Goal: Communication & Community: Answer question/provide support

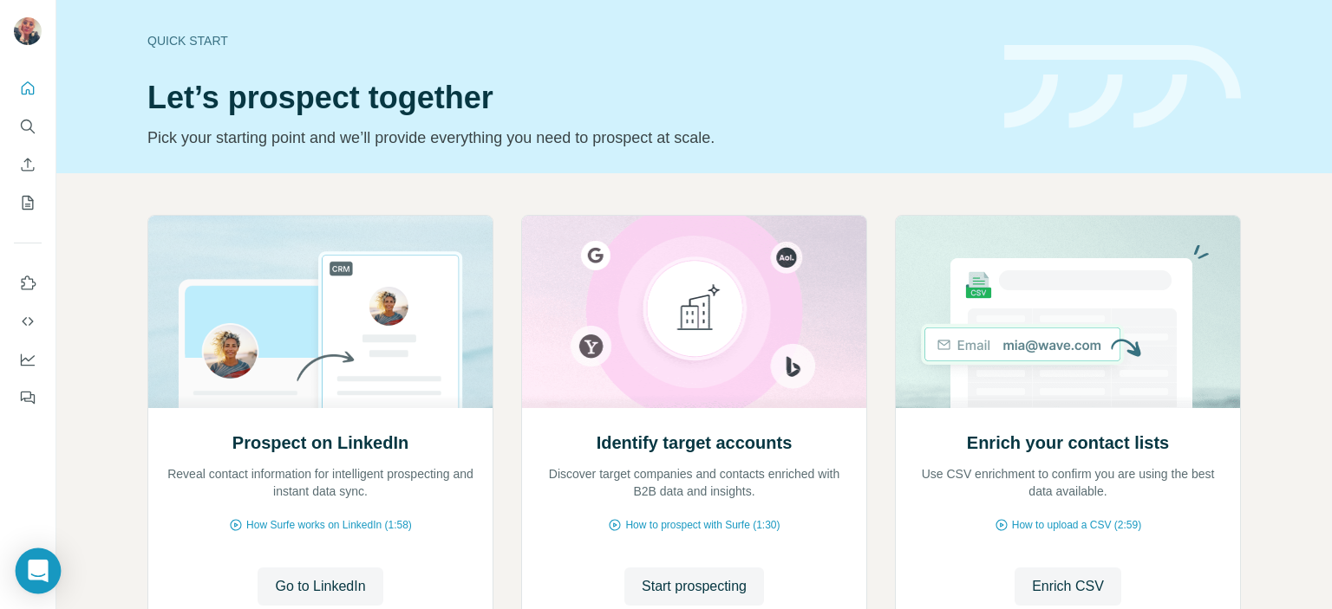
click at [40, 570] on icon "Open Intercom Messenger" at bounding box center [38, 571] width 20 height 23
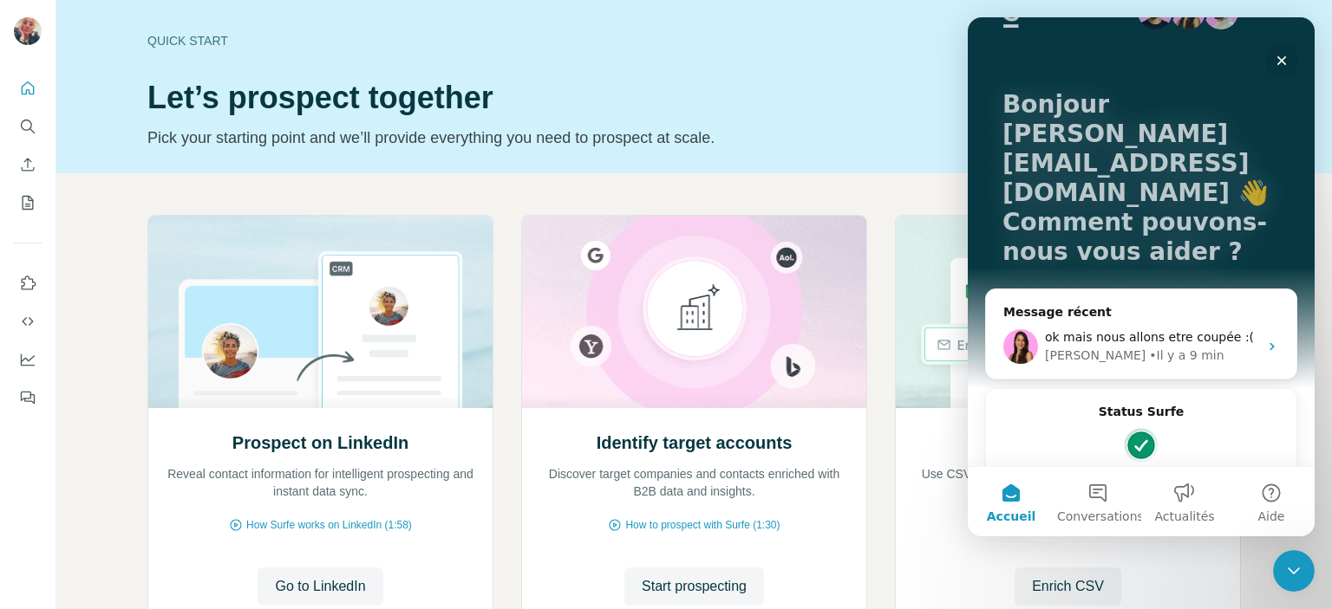
scroll to position [75, 0]
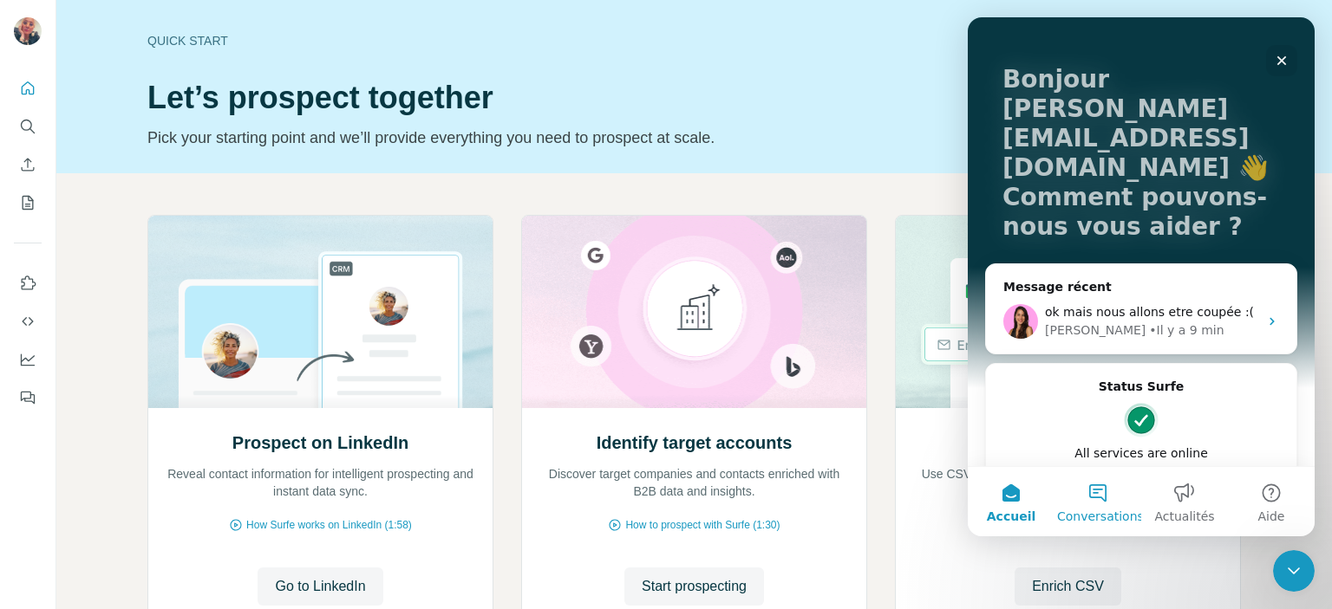
click at [1098, 494] on button "Conversations" at bounding box center [1097, 501] width 87 height 69
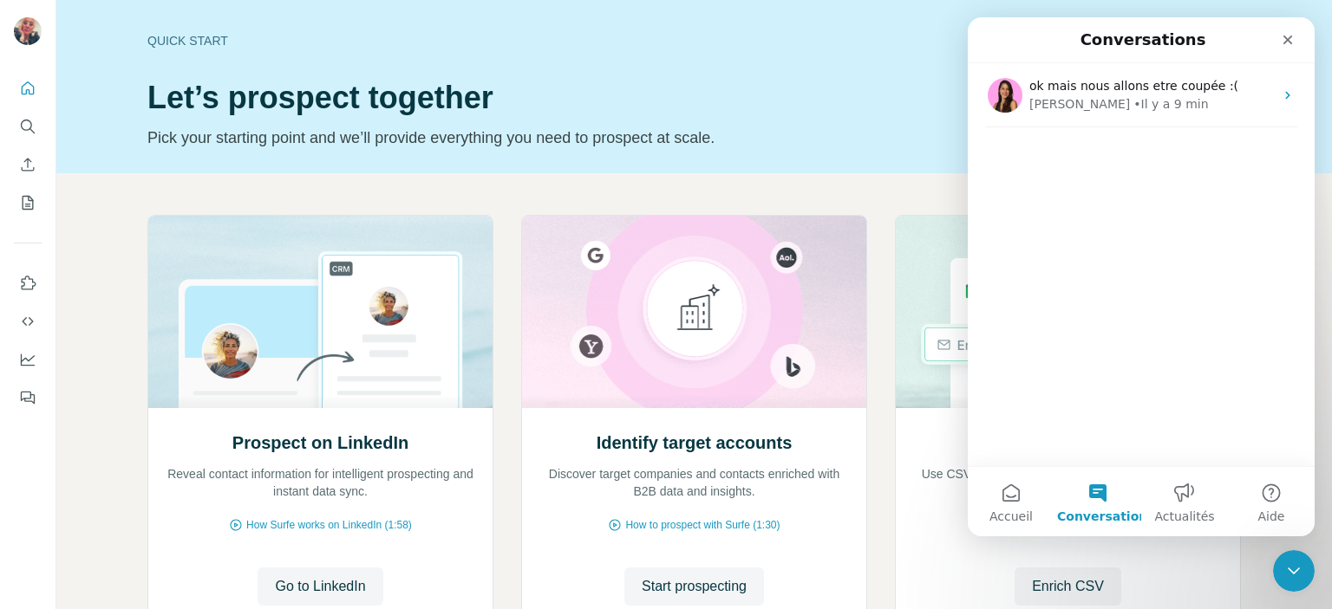
click at [1045, 155] on div "ok mais nous allons etre coupée :( Aurélie • Il y a 9 min" at bounding box center [1140, 264] width 347 height 403
click at [1095, 493] on button "Conversations" at bounding box center [1097, 501] width 87 height 69
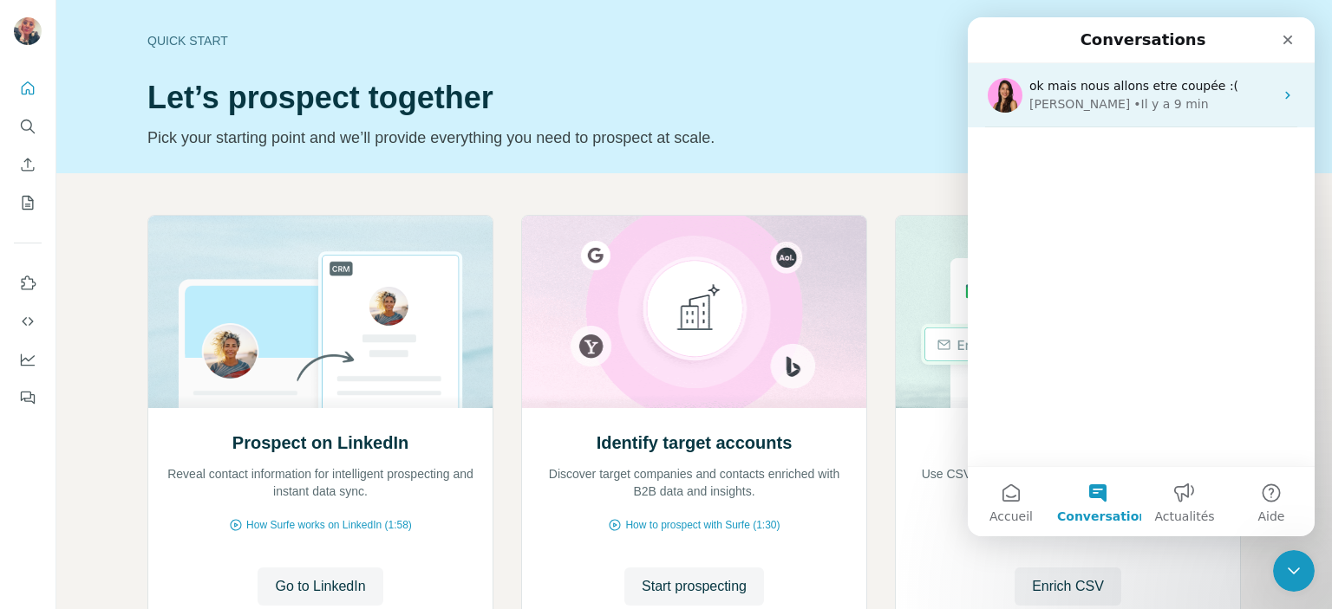
click at [1091, 93] on span "ok mais nous allons etre coupée :(" at bounding box center [1133, 86] width 209 height 14
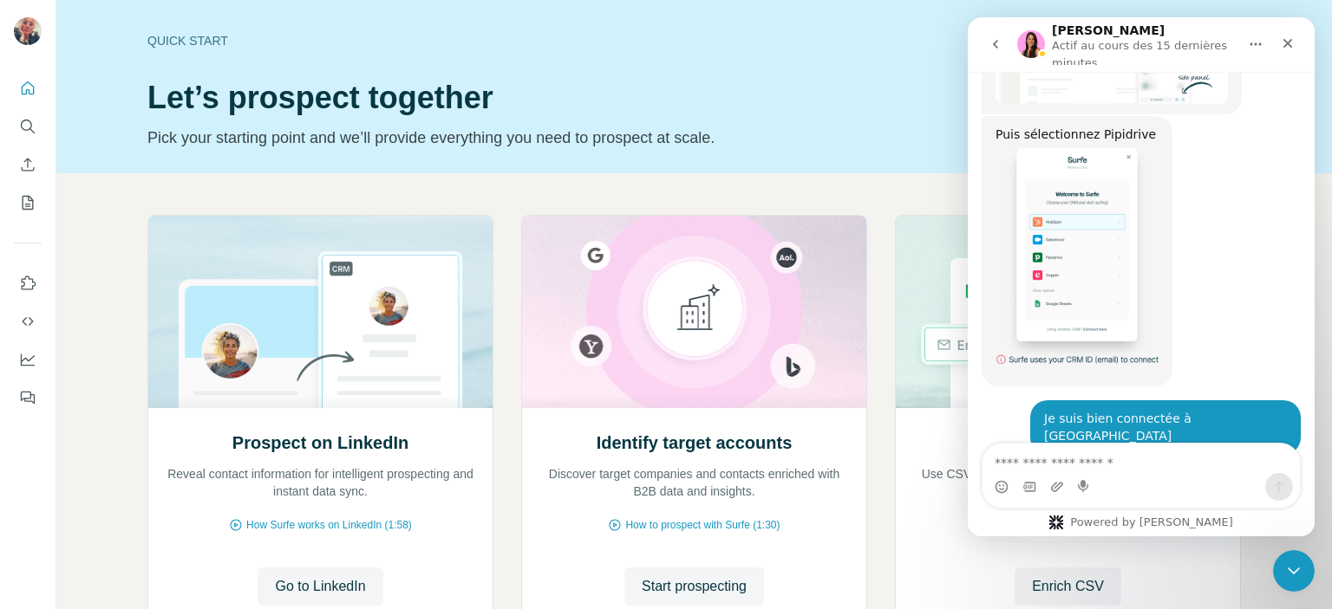
scroll to position [2740, 0]
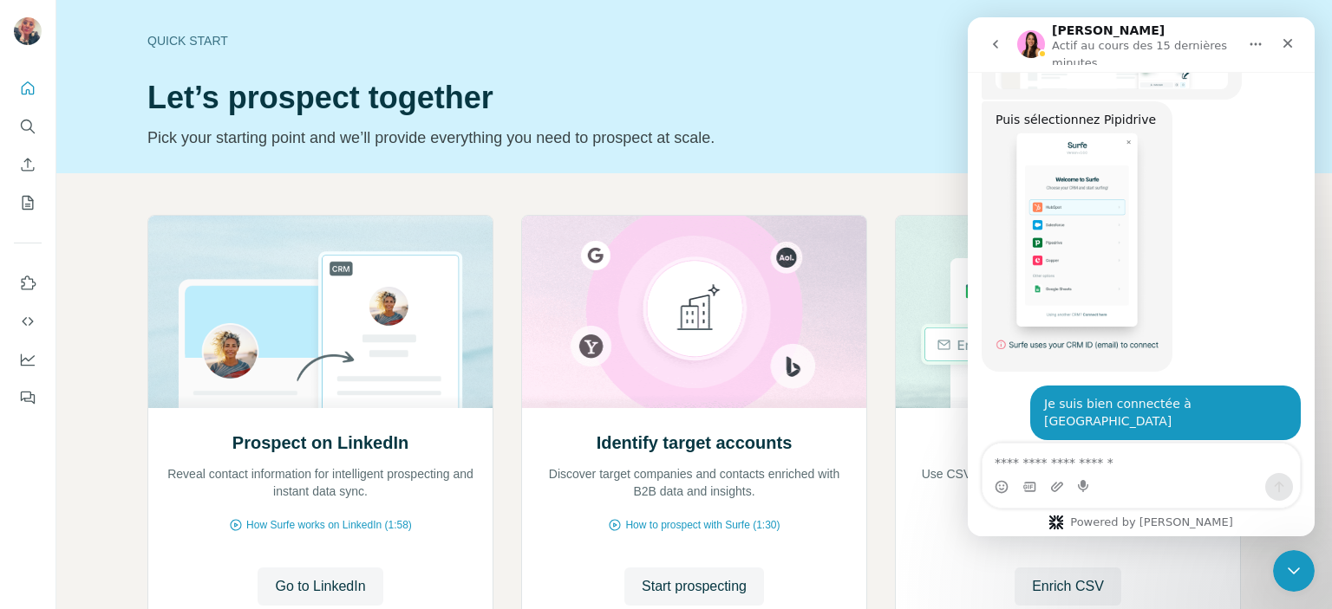
click at [1004, 463] on textarea "Envoyer un message..." at bounding box center [1140, 458] width 317 height 29
type textarea "**********"
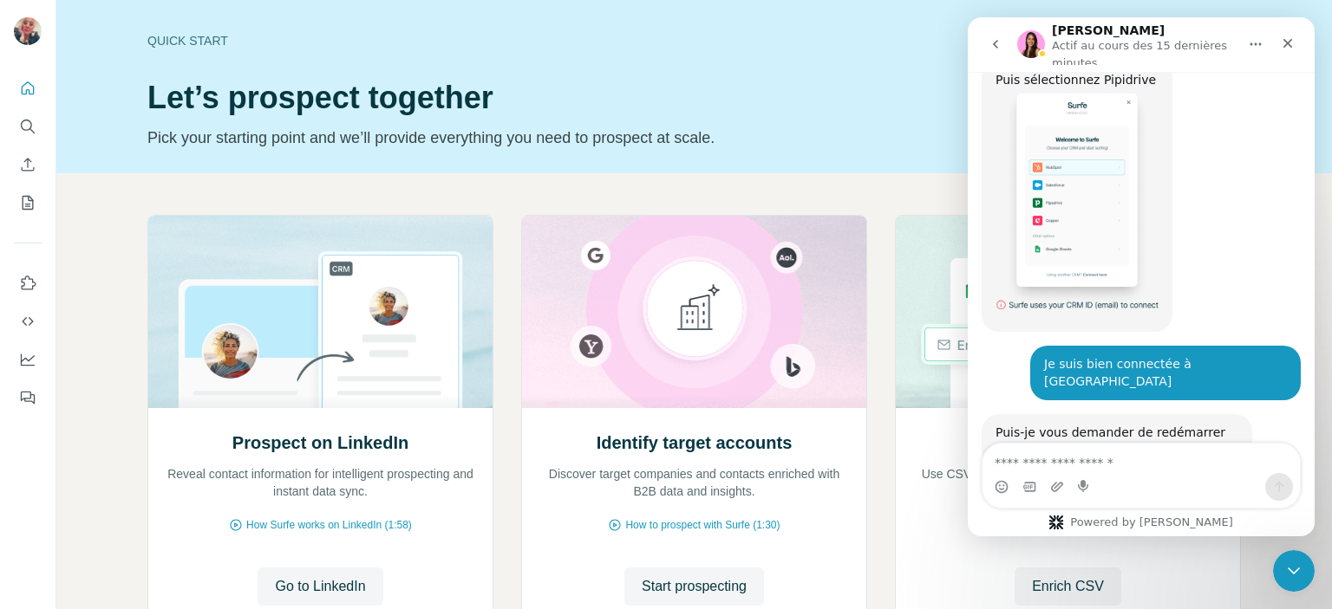
scroll to position [2772, 0]
click at [999, 459] on textarea "Envoyer un message..." at bounding box center [1140, 458] width 317 height 29
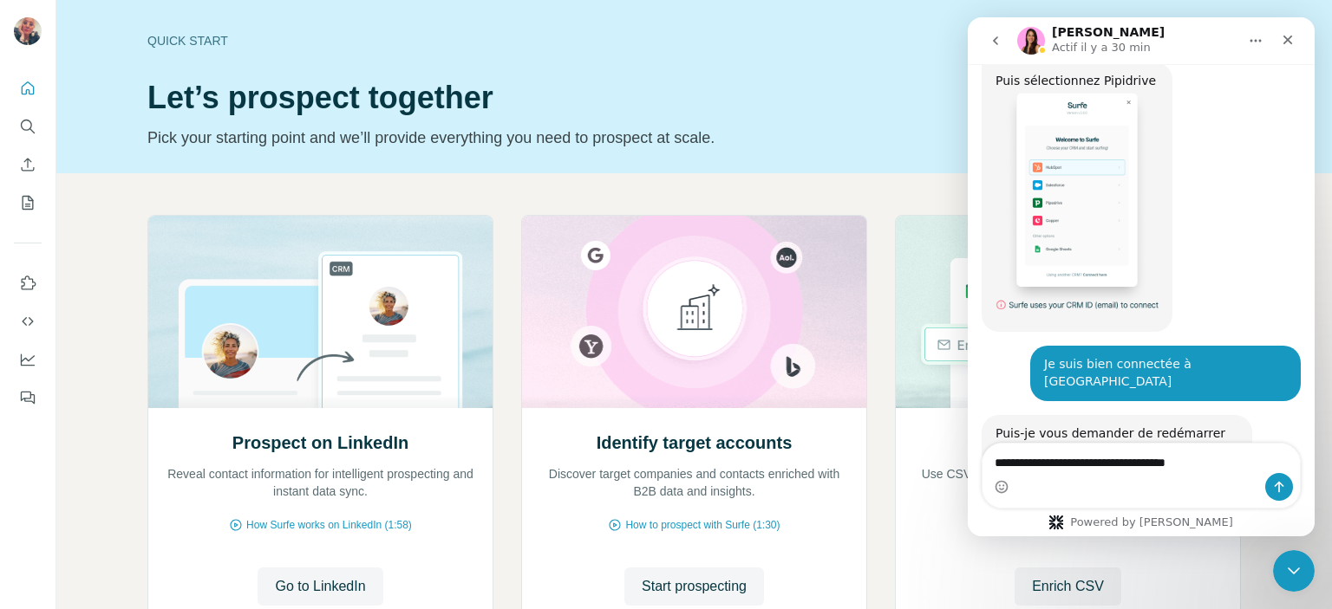
type textarea "**********"
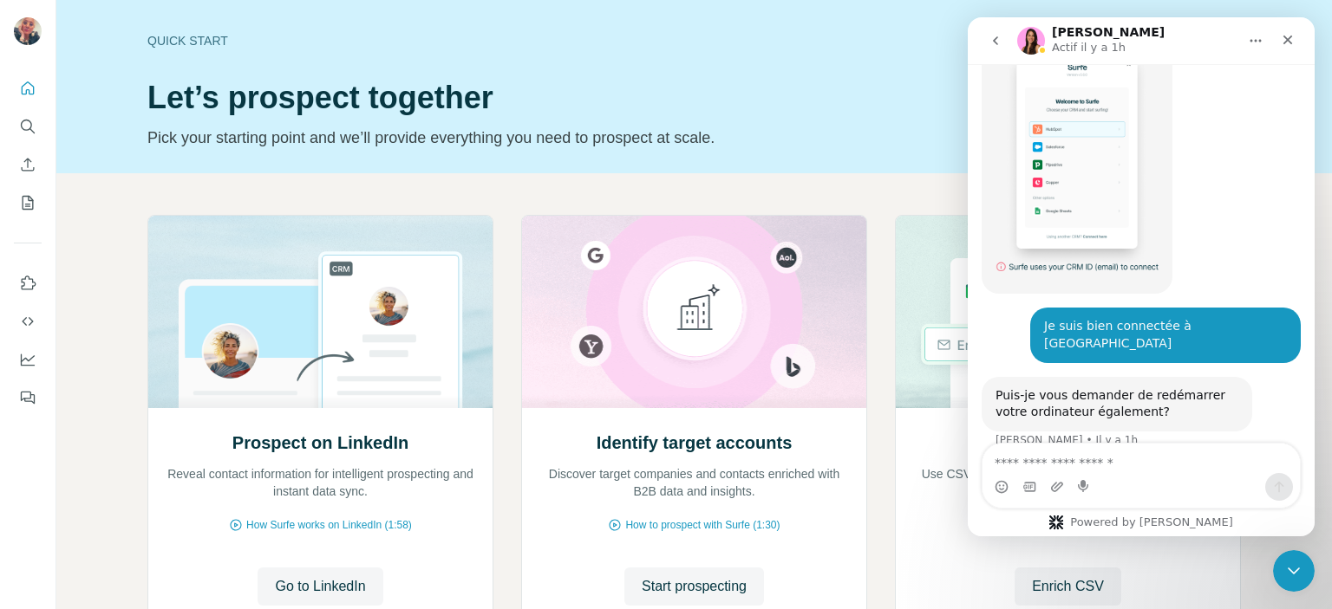
scroll to position [2812, 0]
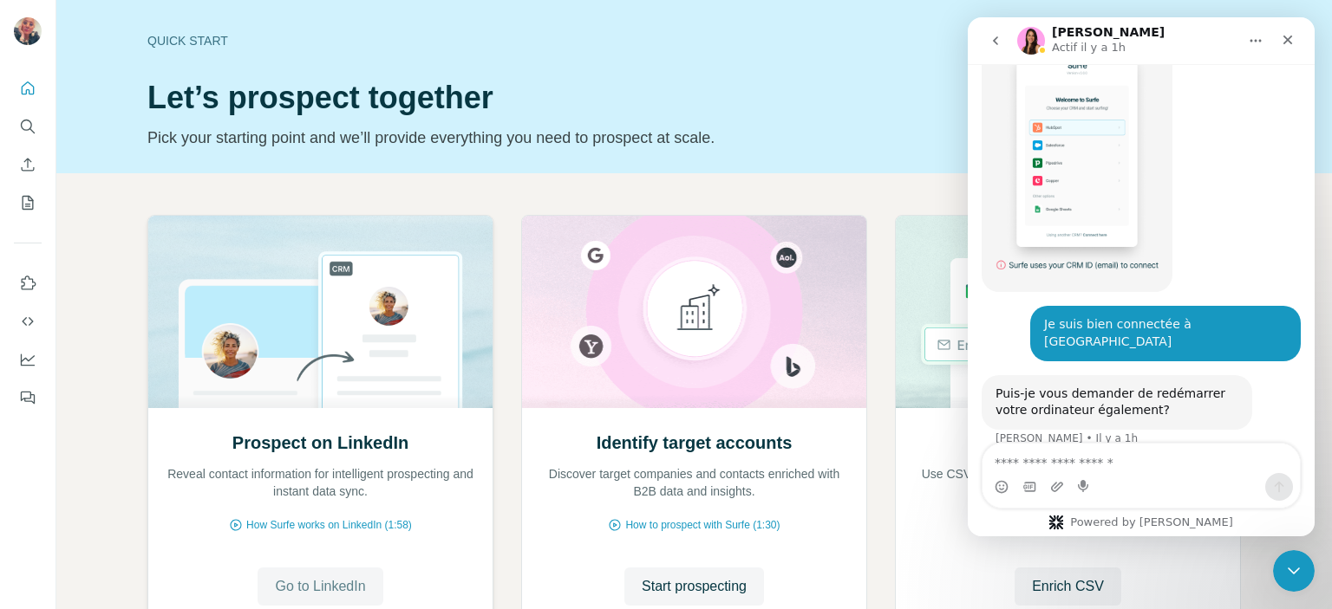
click at [312, 582] on span "Go to LinkedIn" at bounding box center [320, 586] width 90 height 21
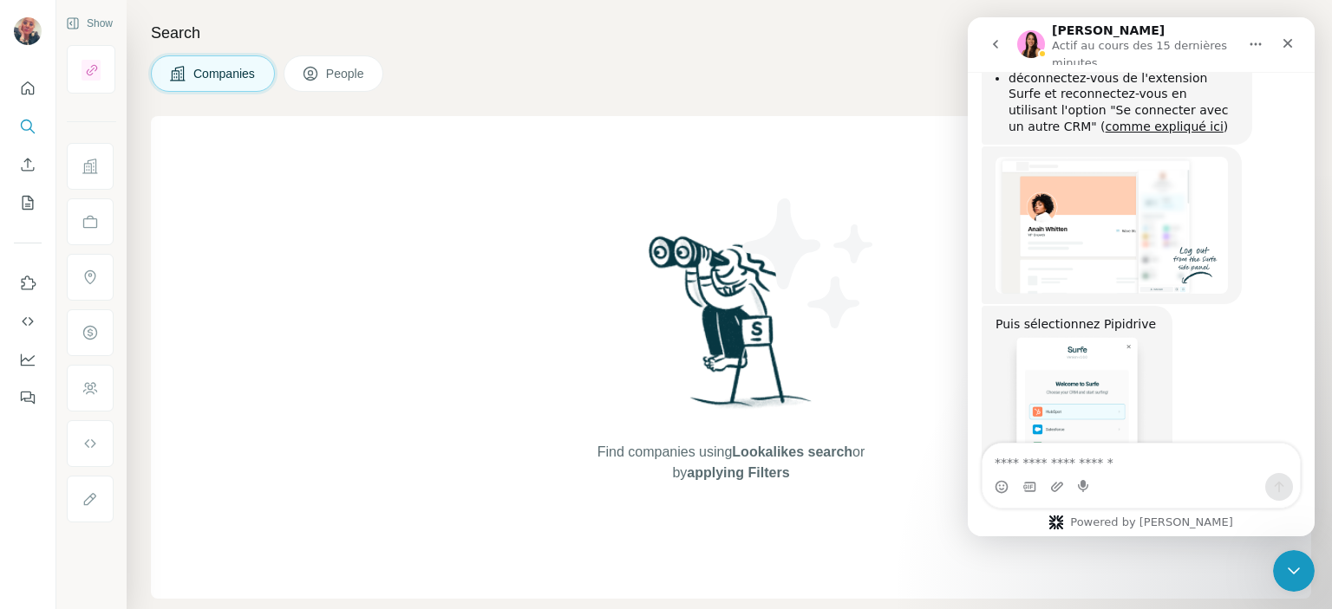
scroll to position [2819, 0]
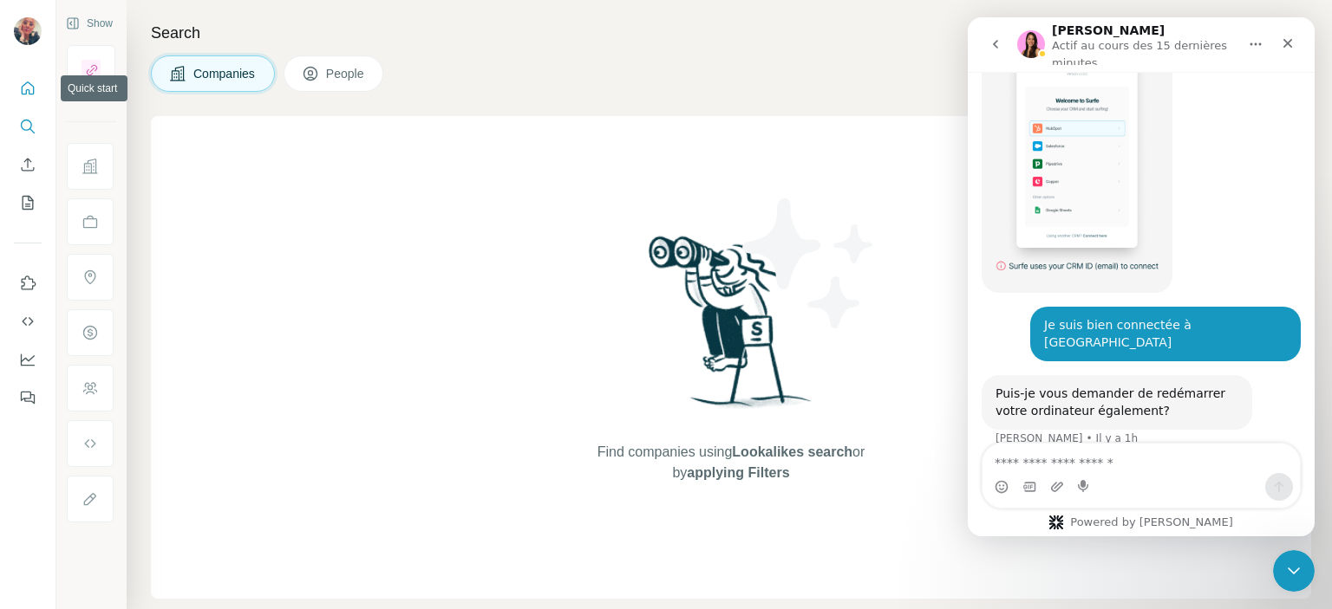
click at [28, 91] on icon "Quick start" at bounding box center [27, 88] width 17 height 17
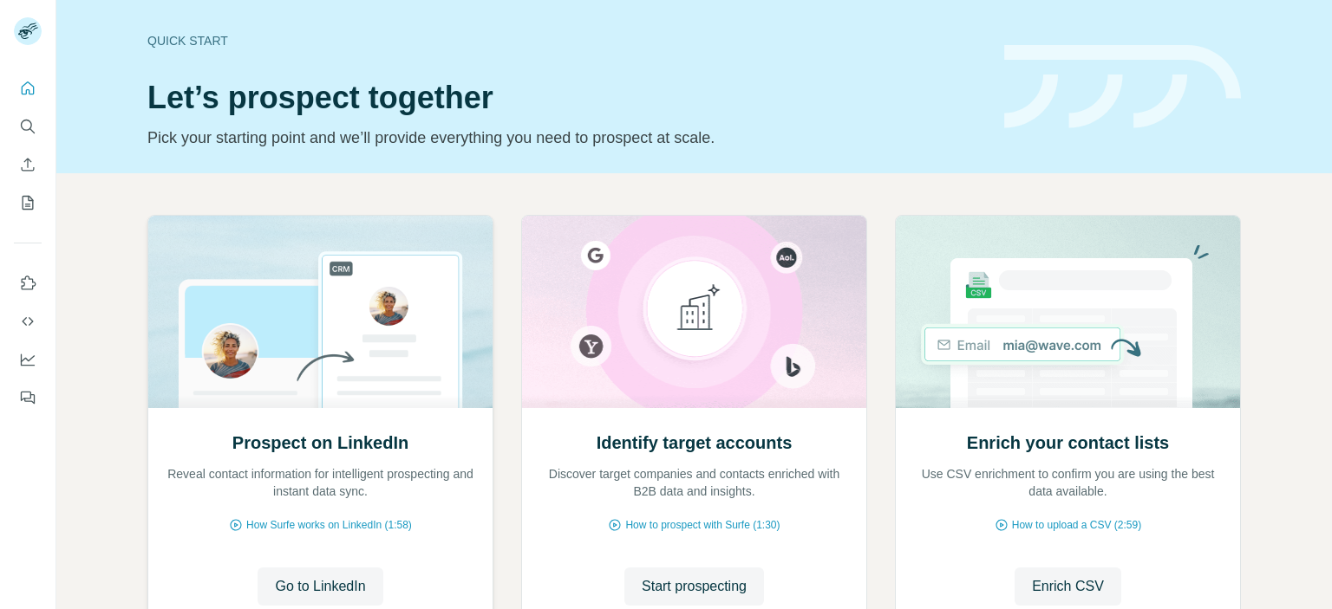
scroll to position [139, 0]
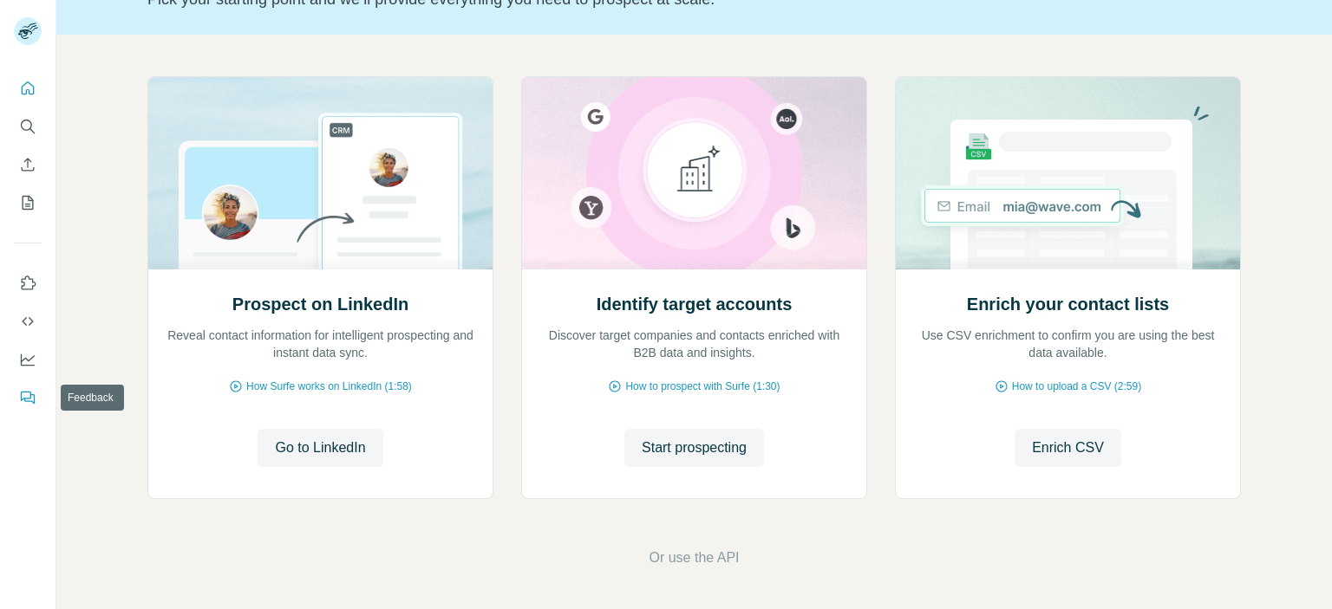
click at [25, 397] on icon "Feedback" at bounding box center [27, 397] width 17 height 17
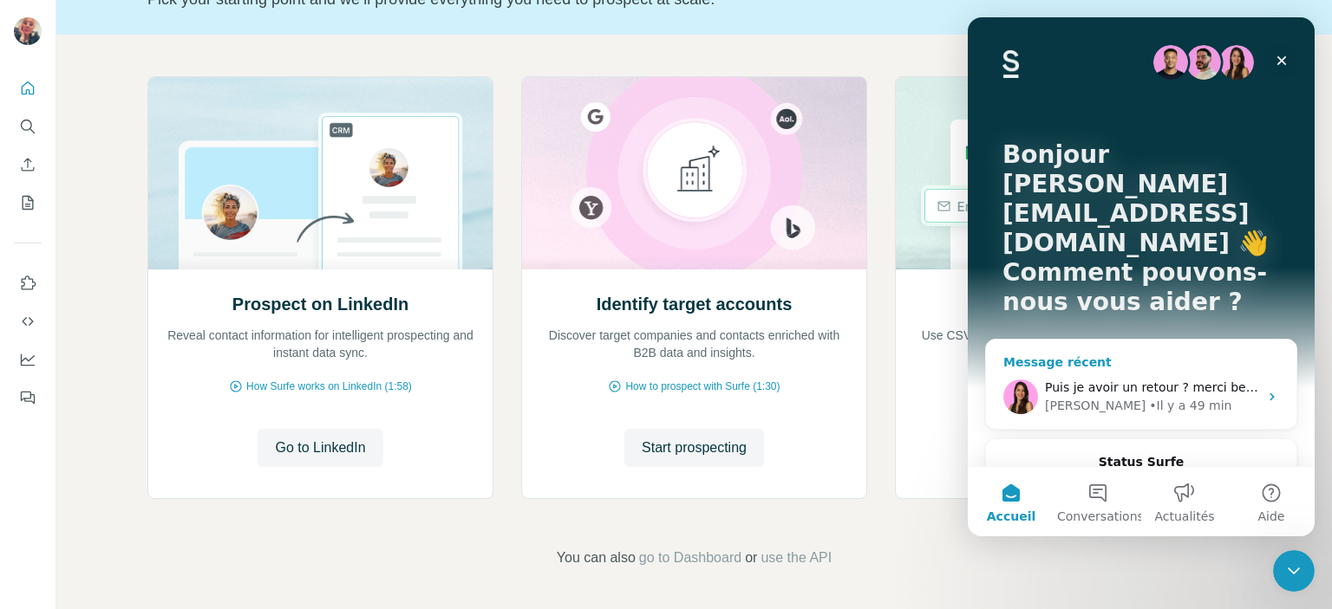
scroll to position [75, 0]
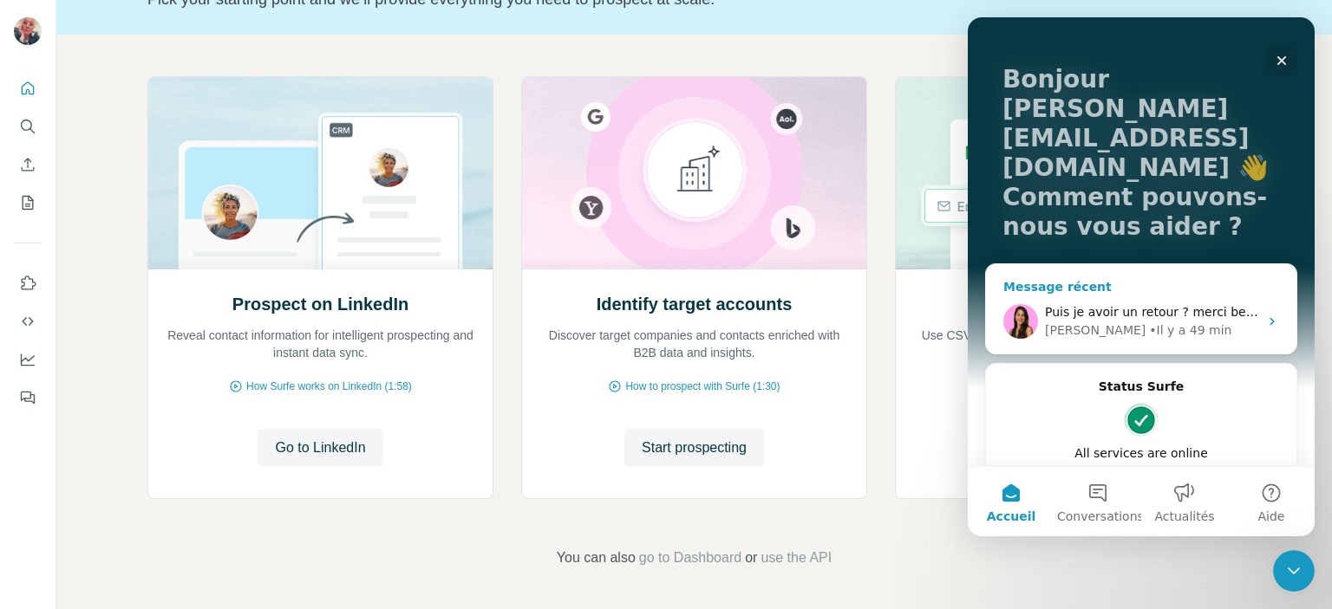
click at [1265, 315] on icon "Intercom Messenger" at bounding box center [1272, 322] width 14 height 14
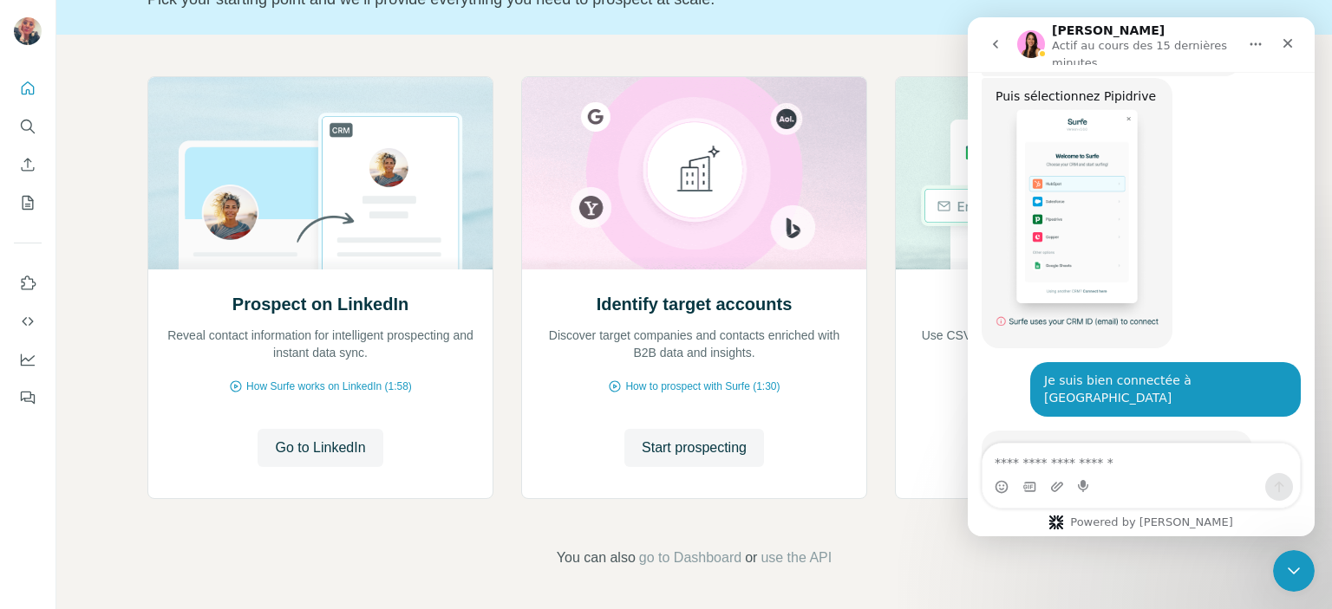
scroll to position [2819, 0]
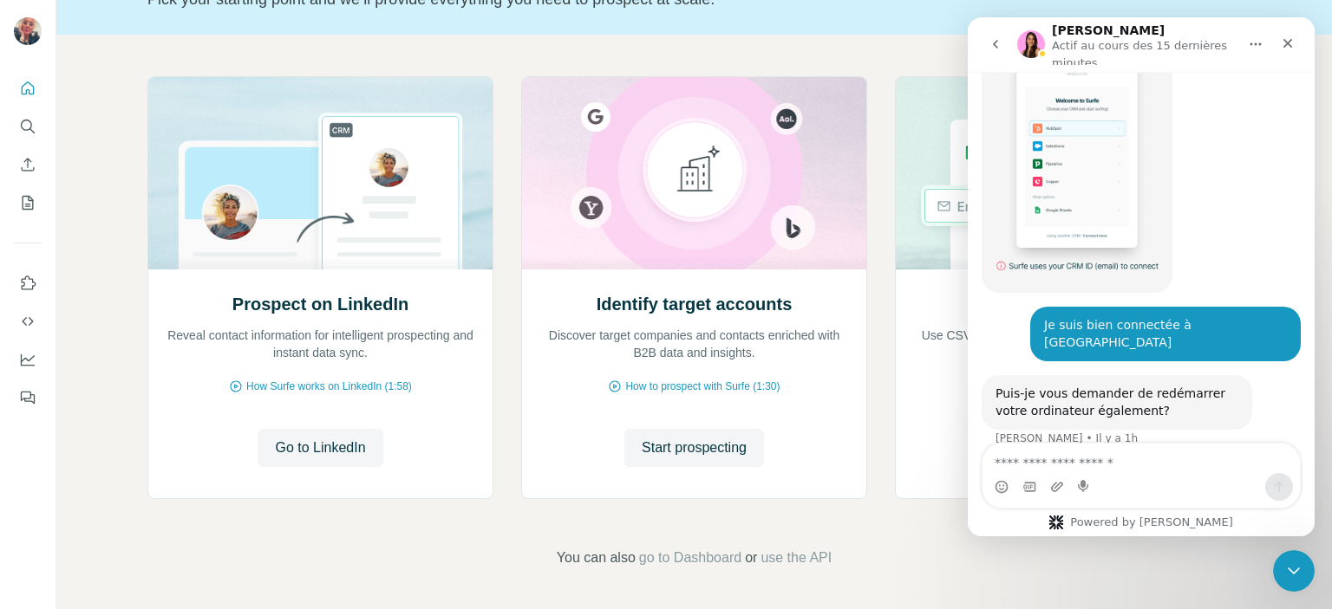
click at [995, 461] on textarea "Envoyer un message..." at bounding box center [1140, 458] width 317 height 29
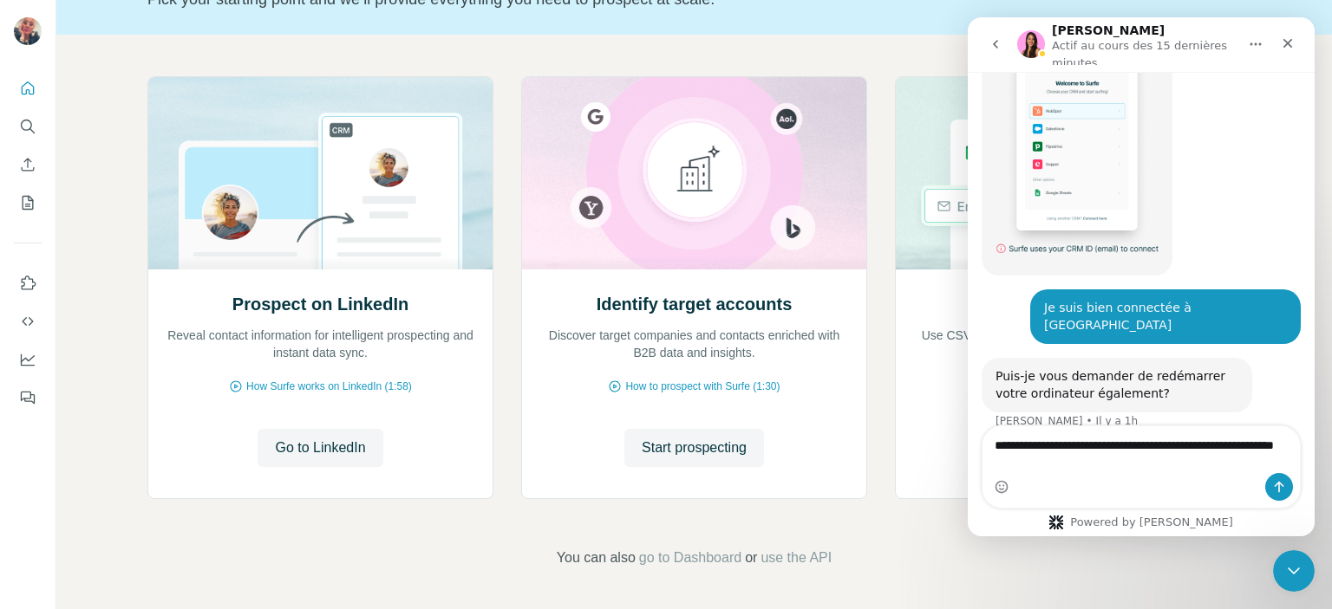
click at [1014, 464] on textarea "**********" at bounding box center [1140, 450] width 317 height 47
type textarea "**********"
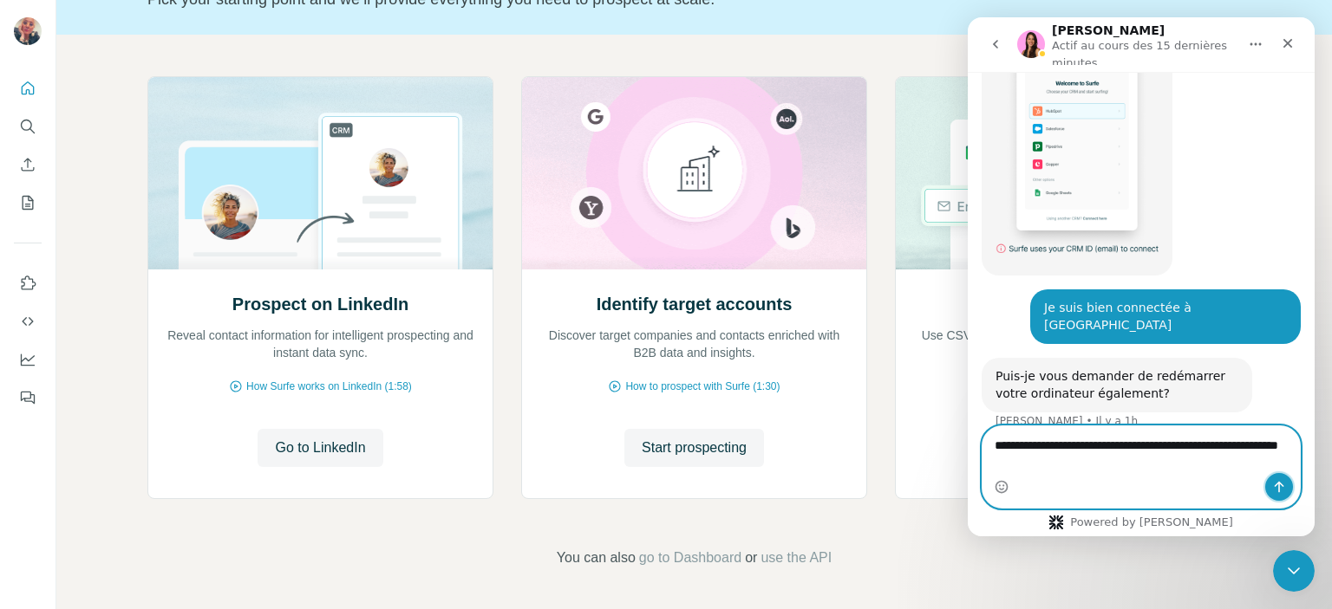
click at [1280, 485] on icon "Envoyer un message…" at bounding box center [1279, 487] width 10 height 11
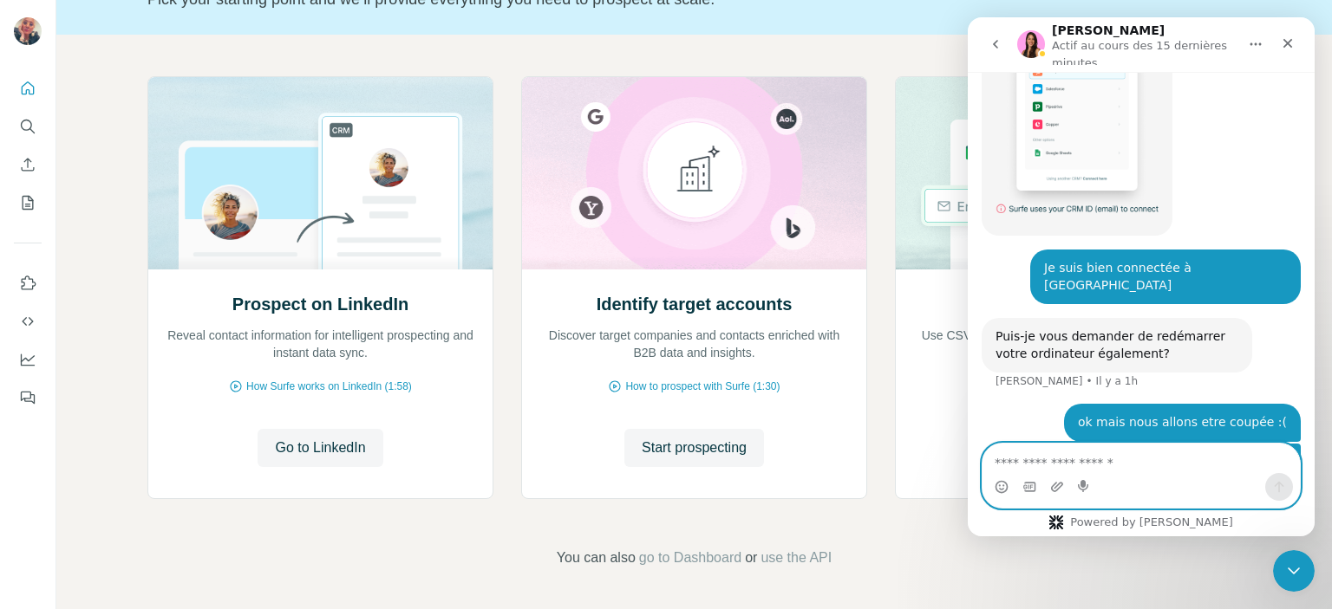
scroll to position [2876, 0]
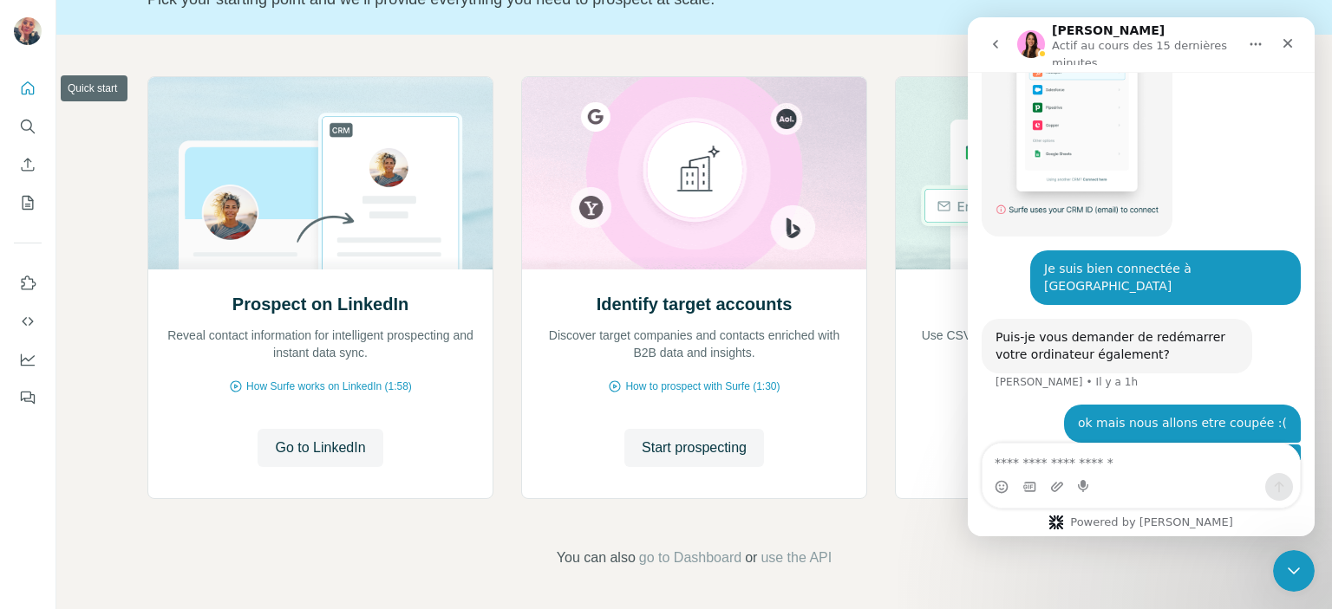
click at [27, 84] on icon "Quick start" at bounding box center [27, 88] width 17 height 17
click at [335, 441] on span "Go to LinkedIn" at bounding box center [320, 448] width 90 height 21
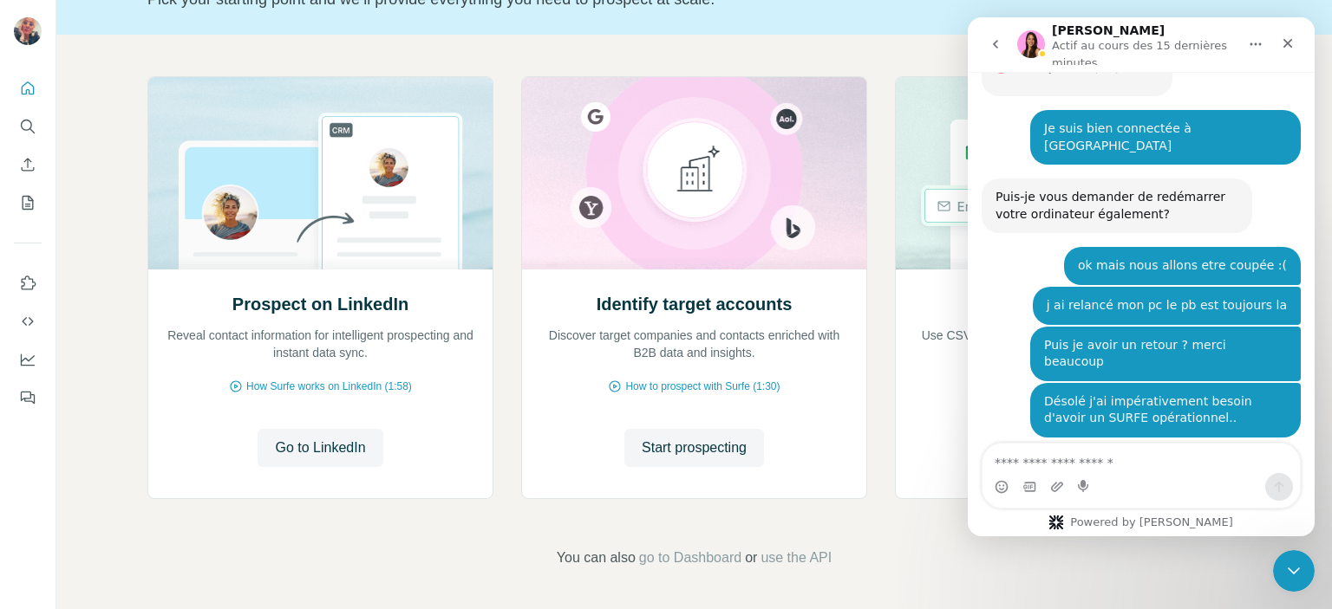
scroll to position [3072, 0]
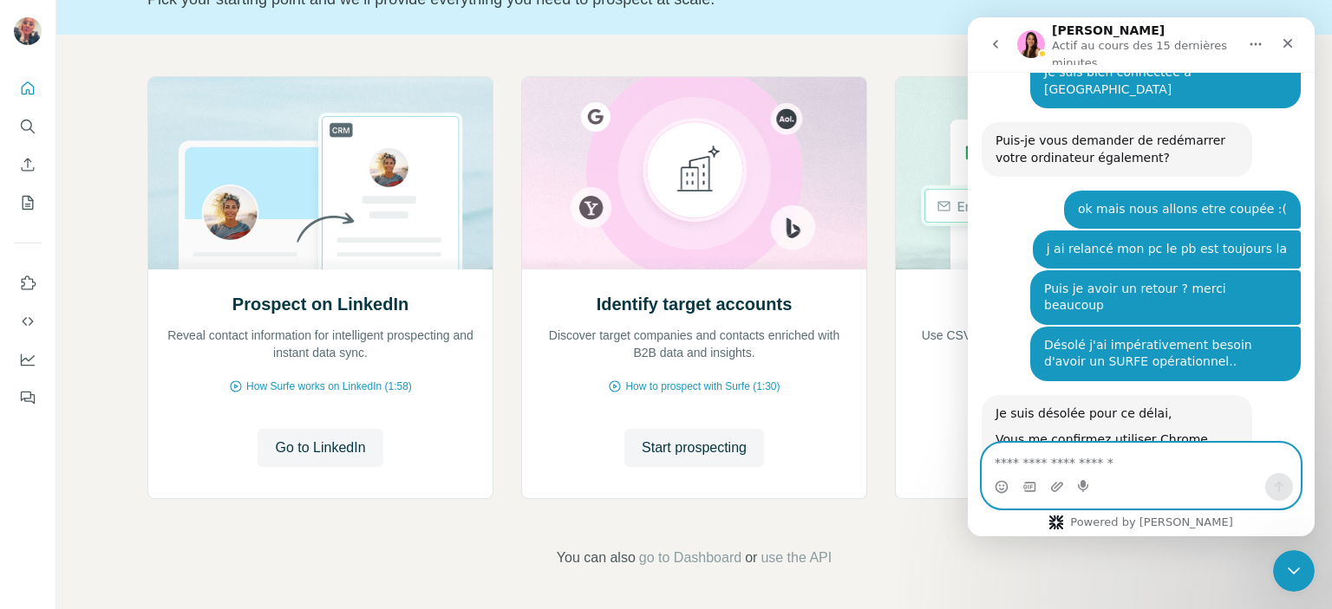
click at [995, 462] on textarea "Envoyer un message..." at bounding box center [1140, 458] width 317 height 29
type textarea "**********"
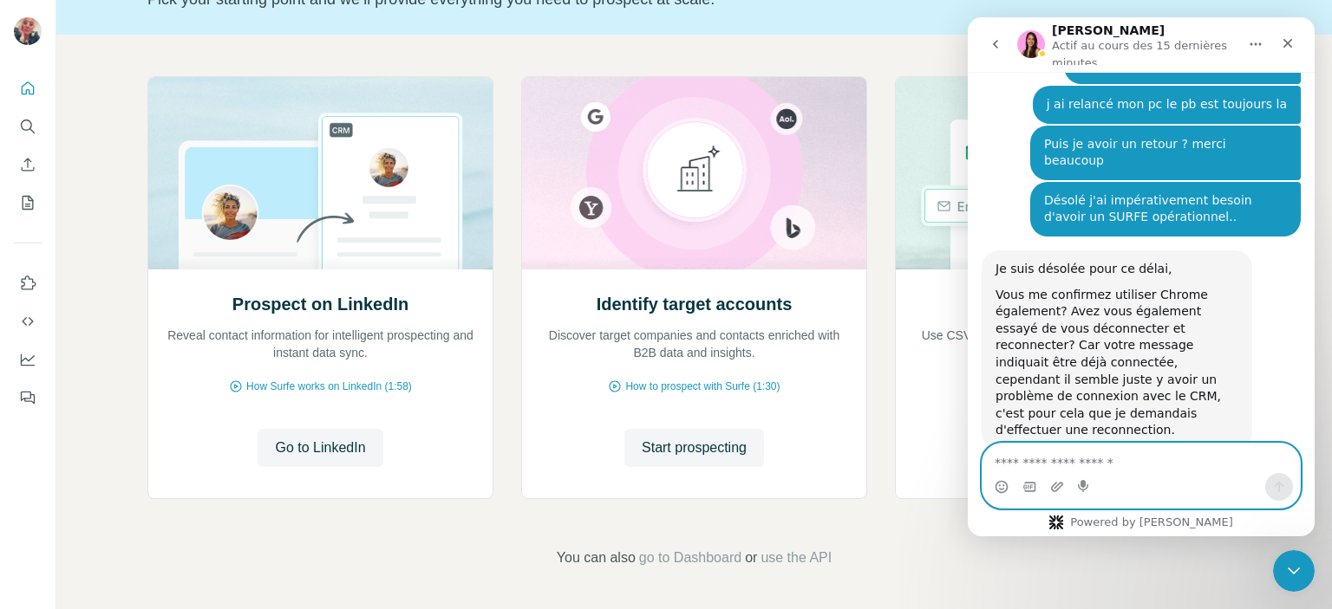
scroll to position [3232, 0]
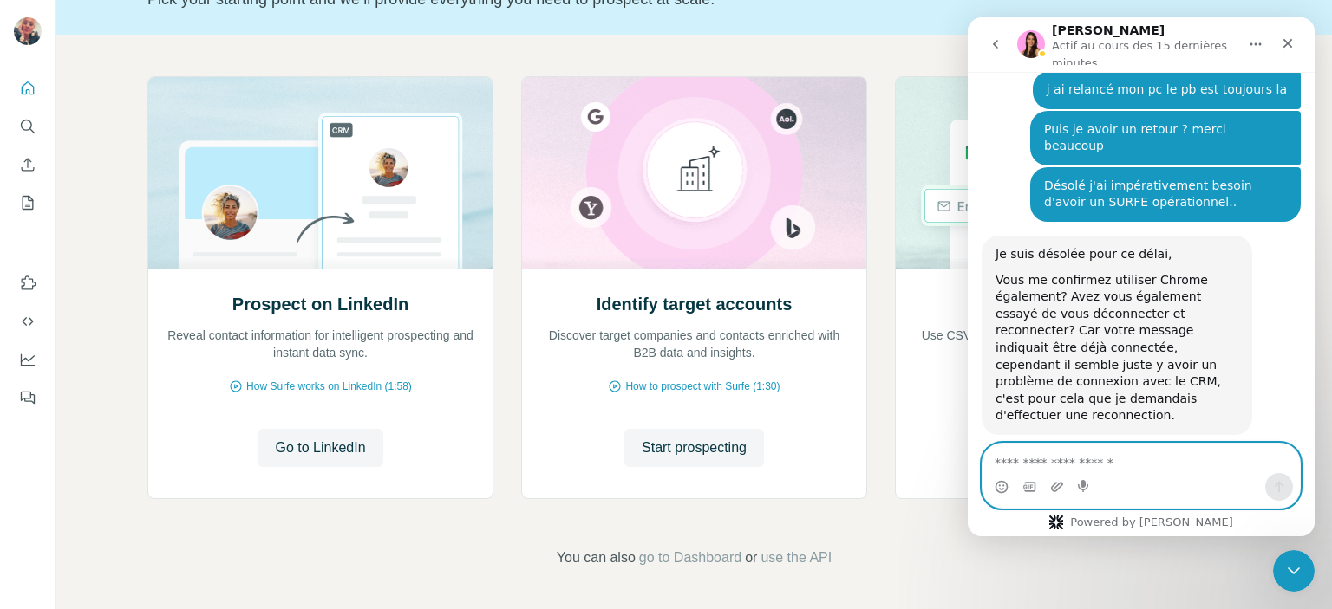
click at [999, 460] on textarea "Envoyer un message..." at bounding box center [1140, 458] width 317 height 29
click at [1040, 585] on link "Je vous transmets également cette vidéo avec les étapes de reconnection." at bounding box center [1114, 600] width 238 height 31
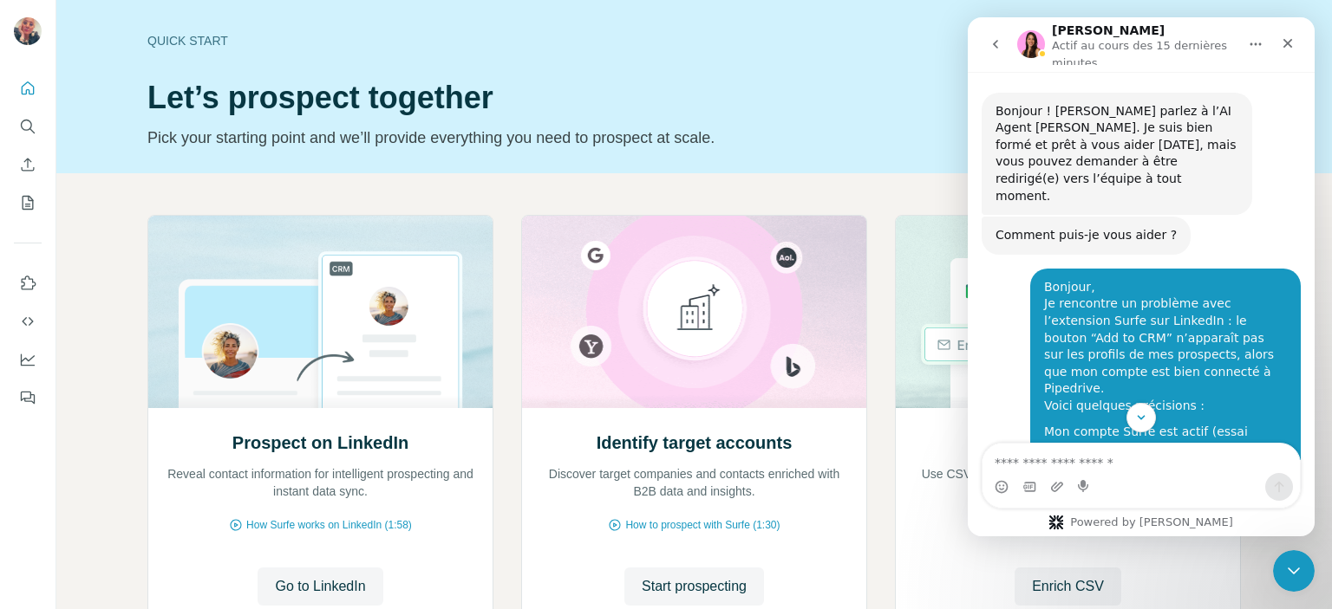
scroll to position [2, 0]
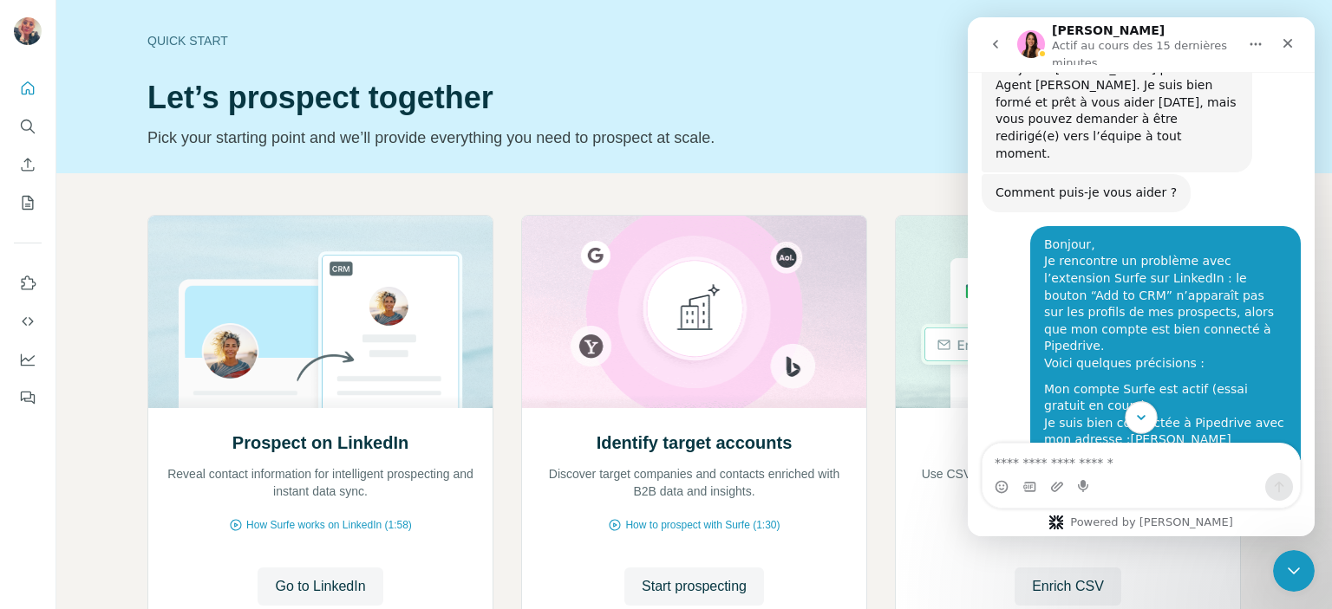
click at [1142, 406] on button "Scroll to bottom" at bounding box center [1140, 417] width 32 height 32
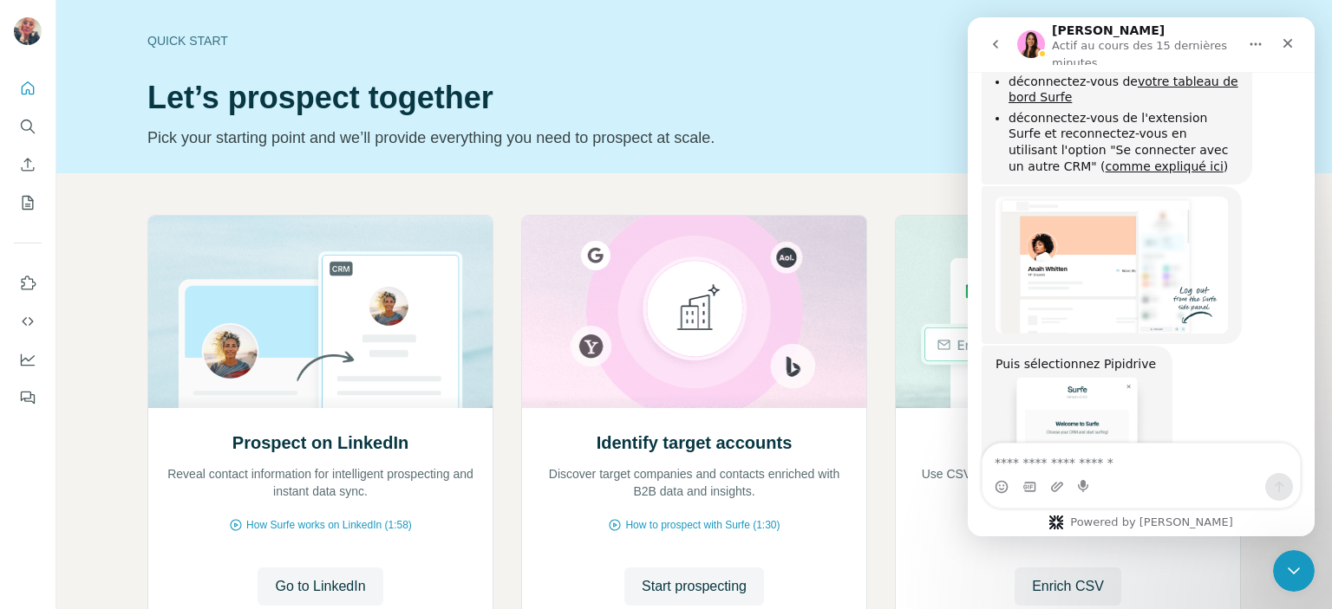
scroll to position [3232, 0]
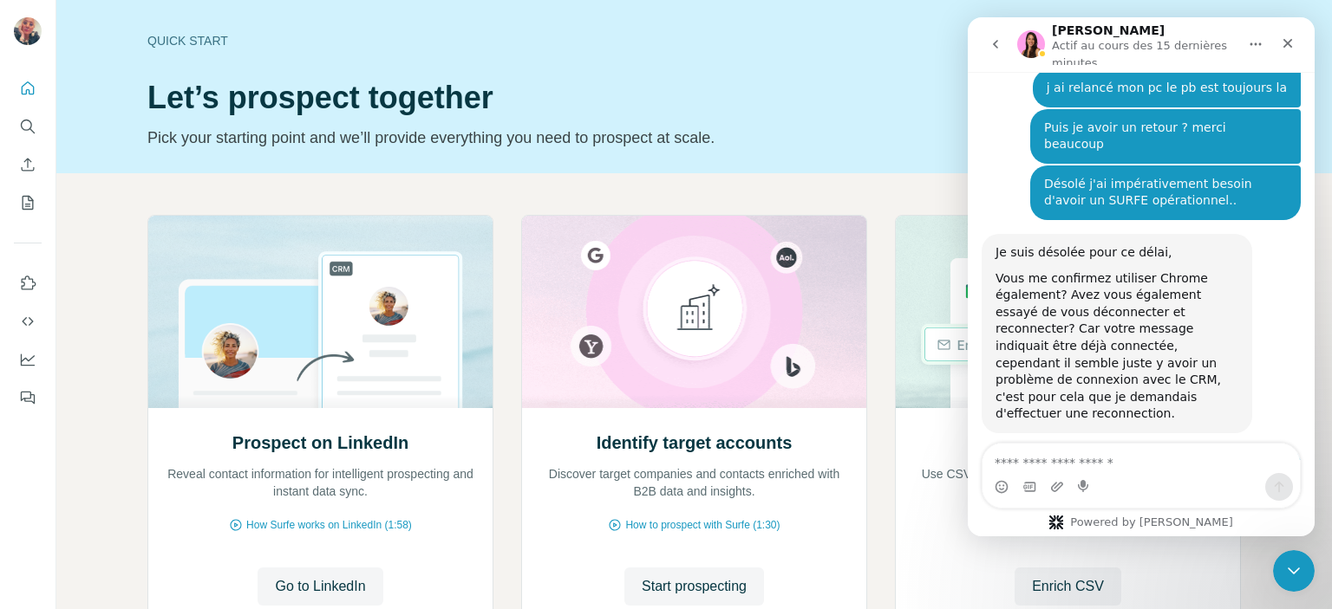
click at [886, 88] on h1 "Let’s prospect together" at bounding box center [565, 98] width 836 height 35
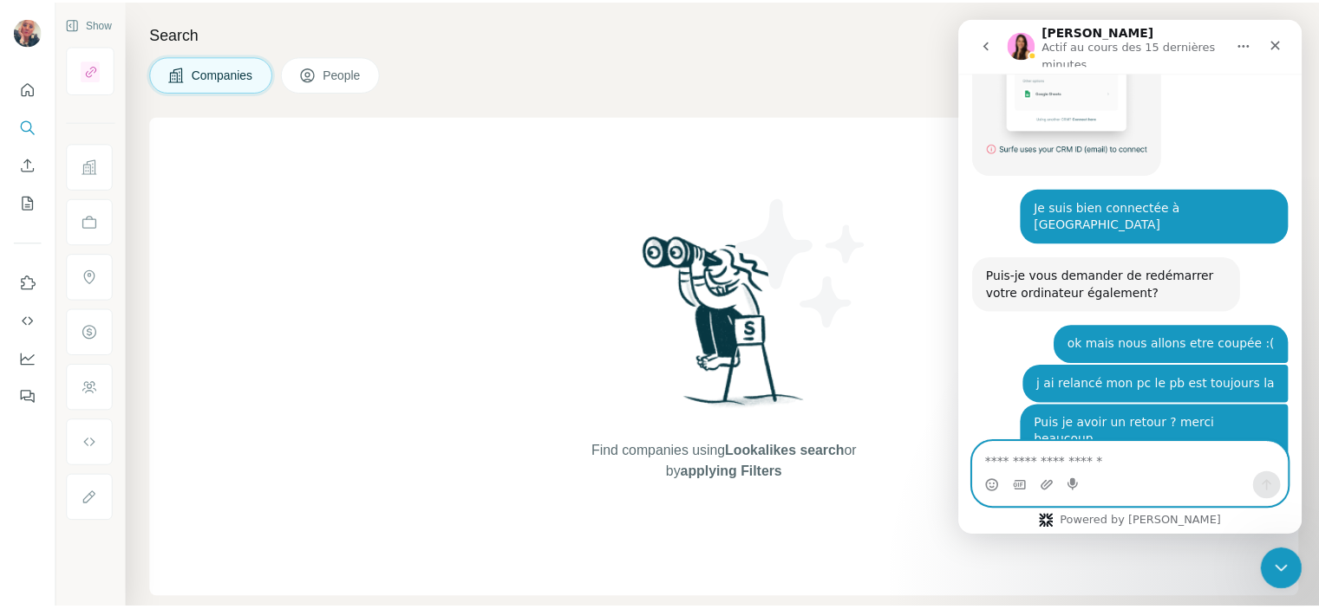
scroll to position [3232, 0]
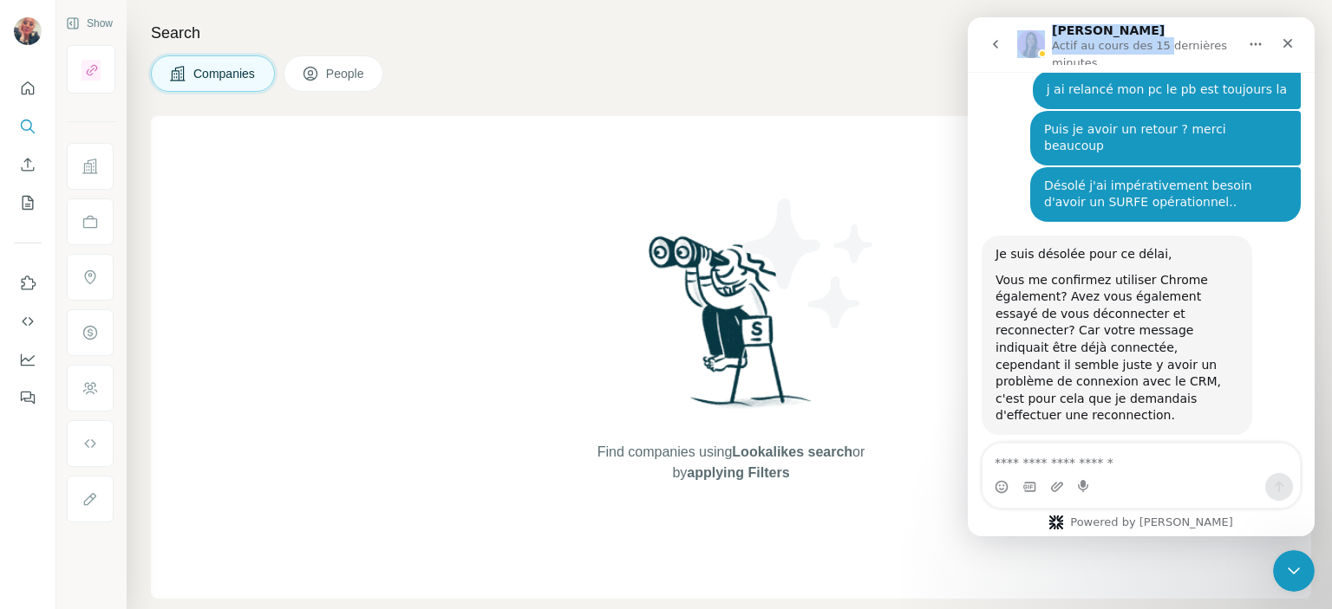
drag, startPoint x: 1158, startPoint y: 27, endPoint x: 912, endPoint y: 40, distance: 246.5
click html "[PERSON_NAME] au cours des 15 dernières minutes Bonjour ! [PERSON_NAME] parlez …"
click at [721, 84] on div "Companies People" at bounding box center [731, 73] width 1160 height 36
drag, startPoint x: 1228, startPoint y: 520, endPoint x: 1156, endPoint y: 532, distance: 73.0
click at [1156, 532] on div "Powered by [PERSON_NAME]" at bounding box center [1140, 490] width 347 height 94
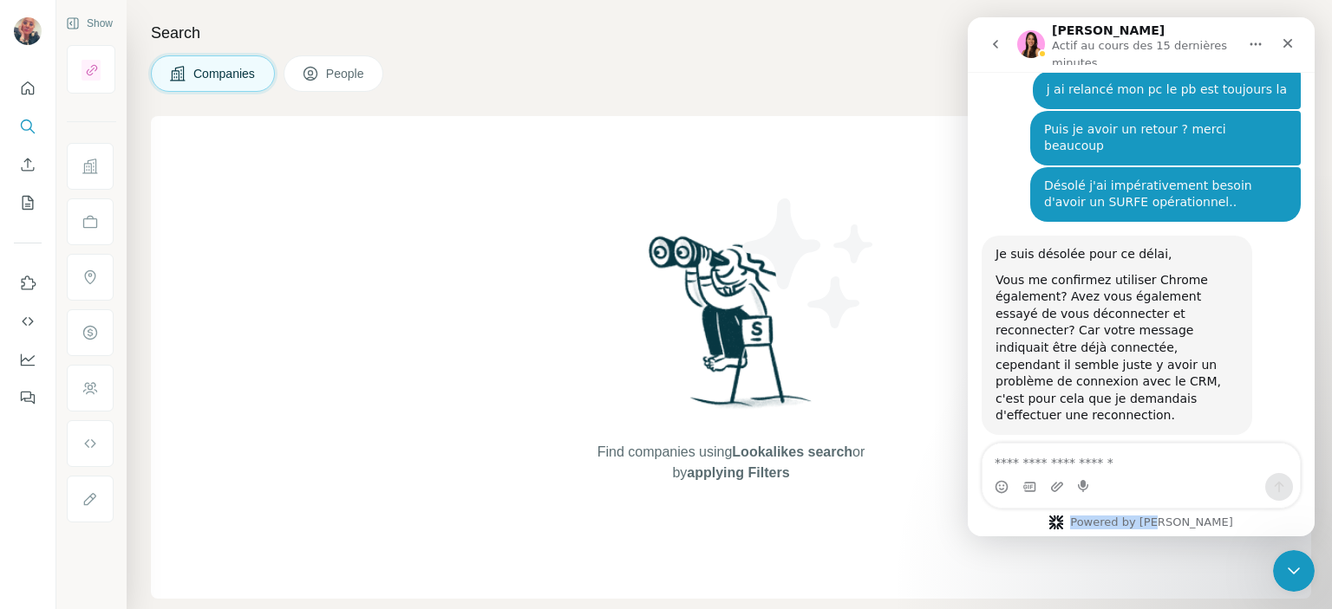
click at [1256, 41] on icon "Accueil" at bounding box center [1255, 44] width 14 height 14
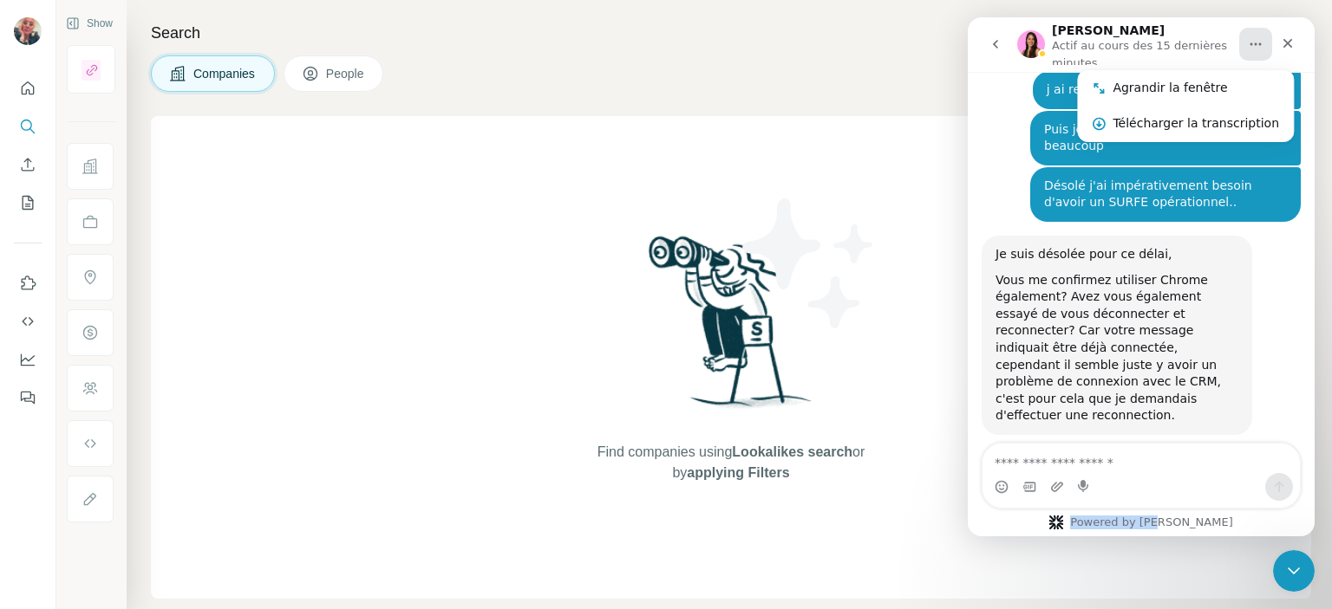
click at [1256, 41] on icon "Accueil" at bounding box center [1255, 44] width 14 height 14
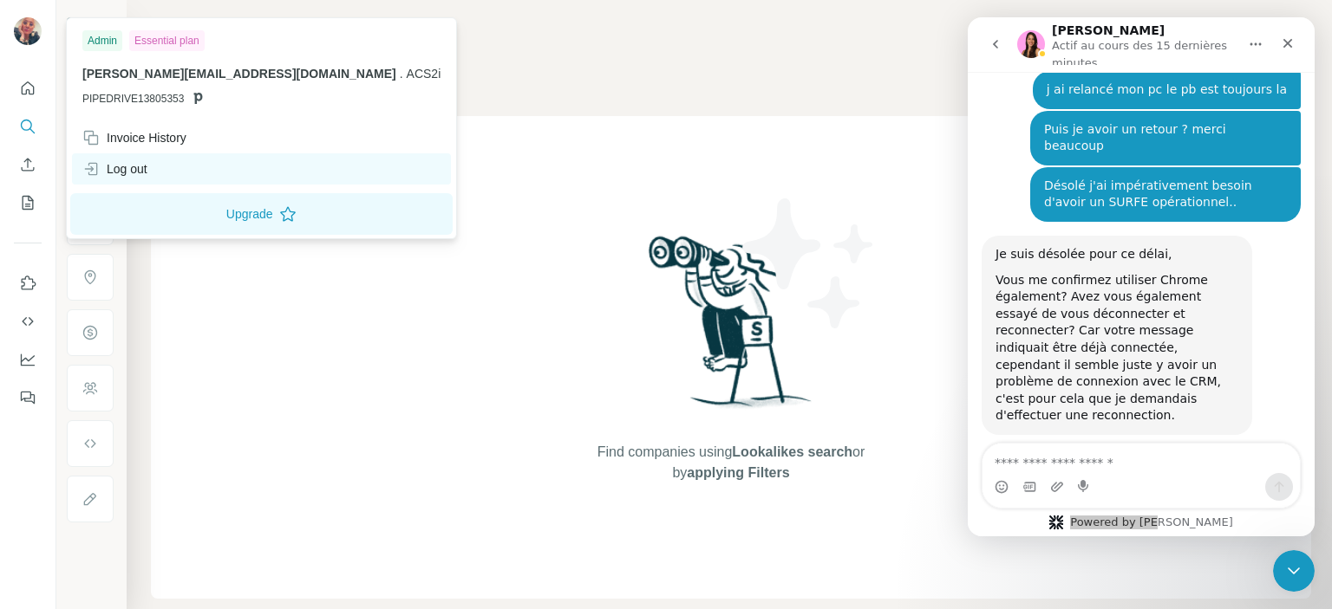
click at [133, 170] on div "Log out" at bounding box center [114, 168] width 65 height 17
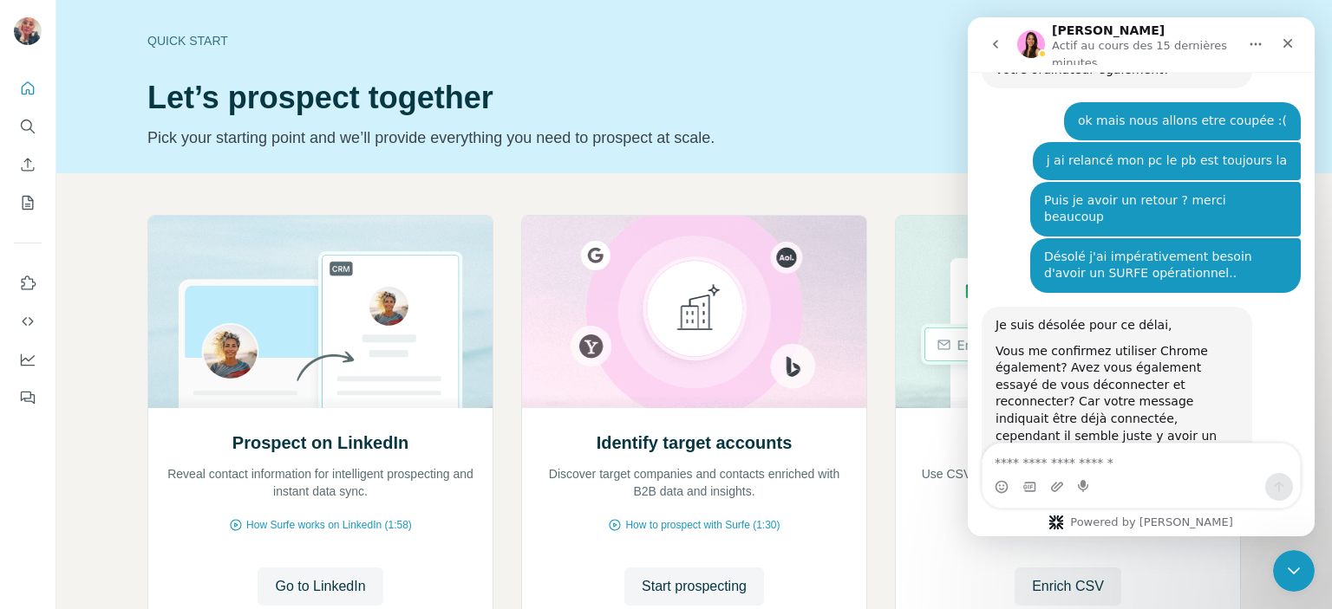
scroll to position [3232, 0]
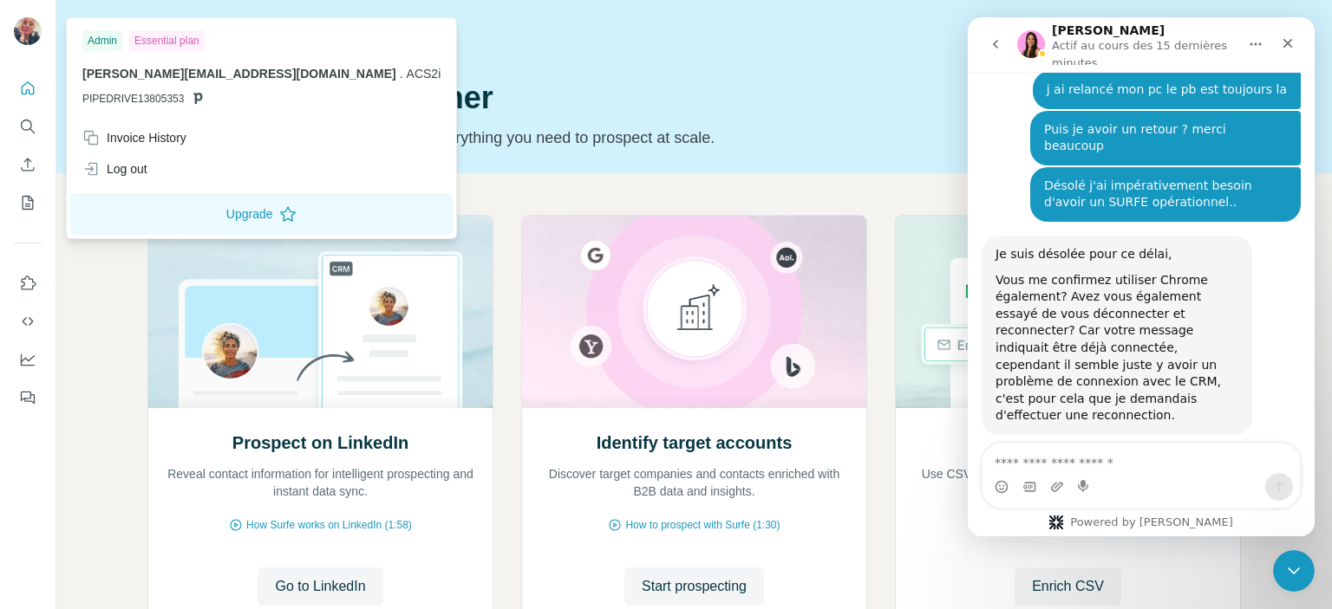
click at [169, 42] on div "Essential plan" at bounding box center [166, 40] width 75 height 21
click at [101, 37] on div "Admin" at bounding box center [102, 40] width 40 height 21
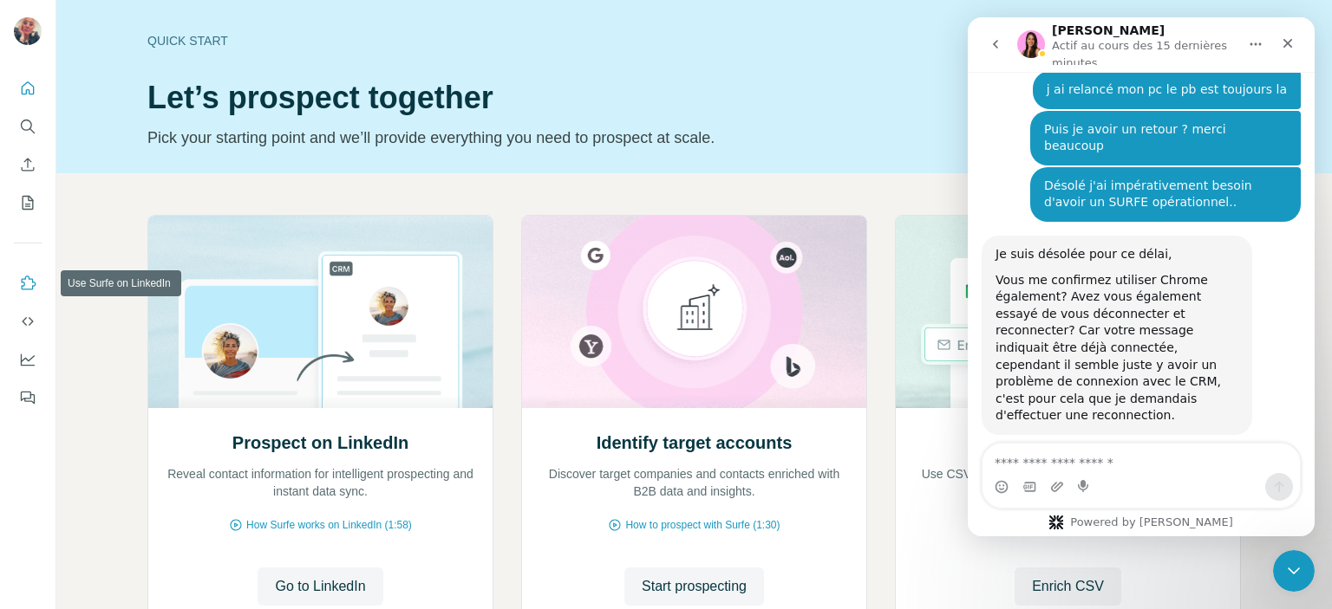
click at [29, 284] on icon "Use Surfe on LinkedIn" at bounding box center [27, 283] width 17 height 17
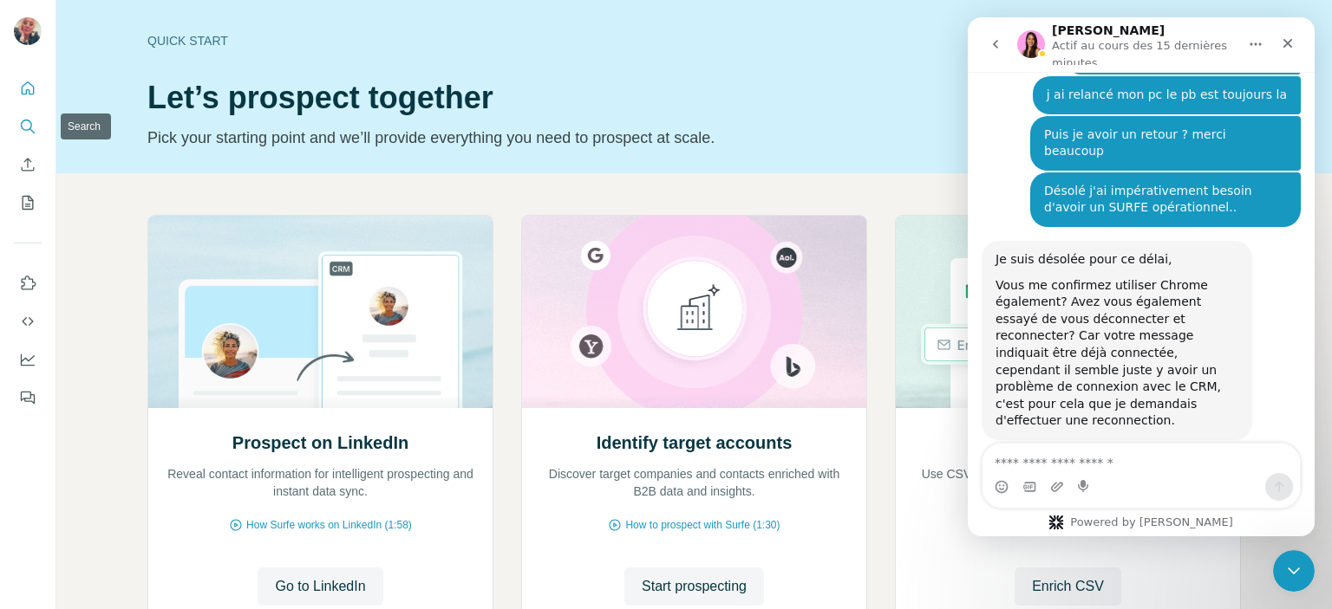
scroll to position [3232, 0]
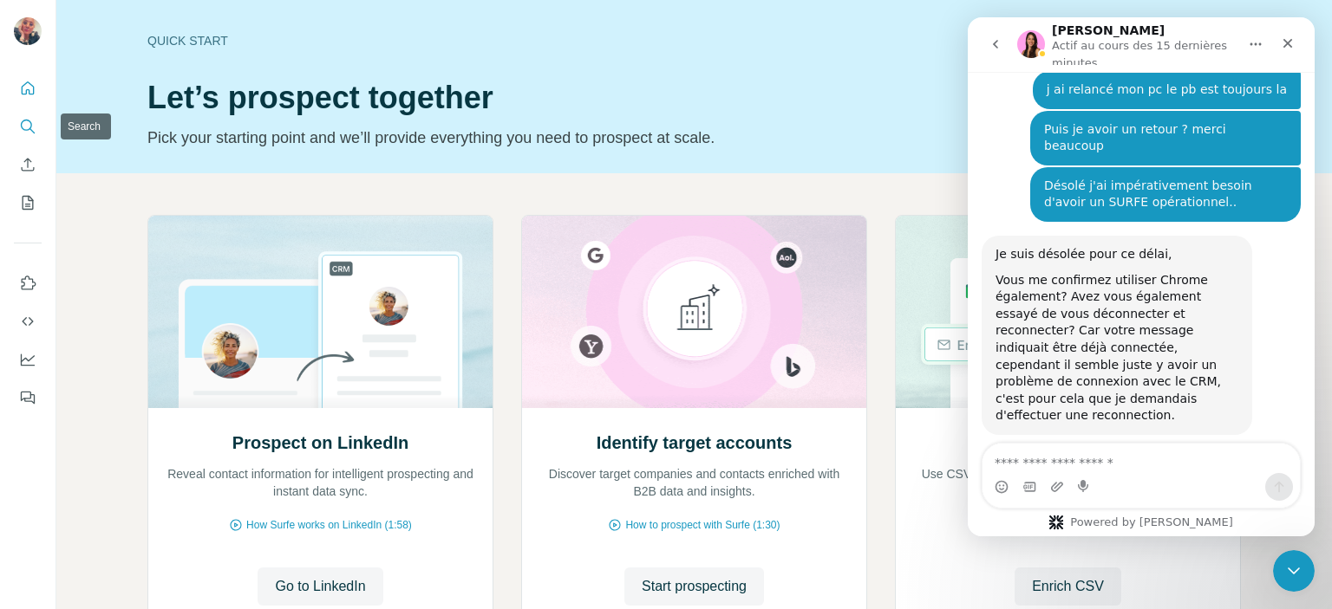
click at [31, 129] on icon "Search" at bounding box center [31, 130] width 5 height 5
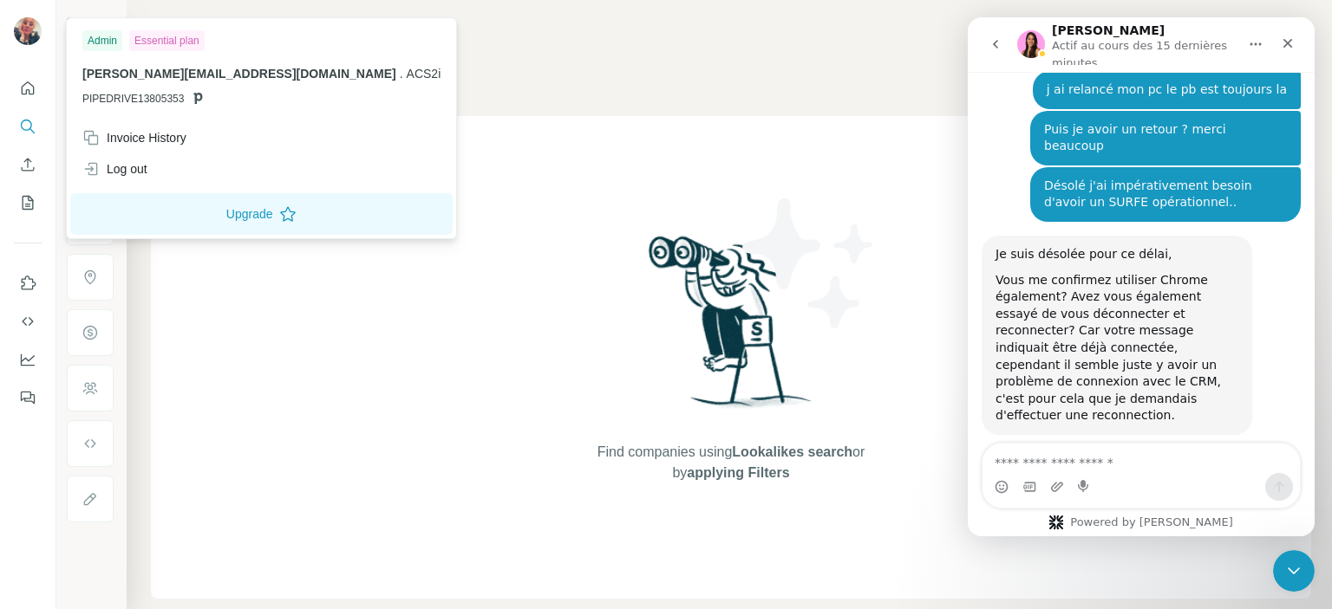
click at [27, 27] on img at bounding box center [28, 31] width 28 height 28
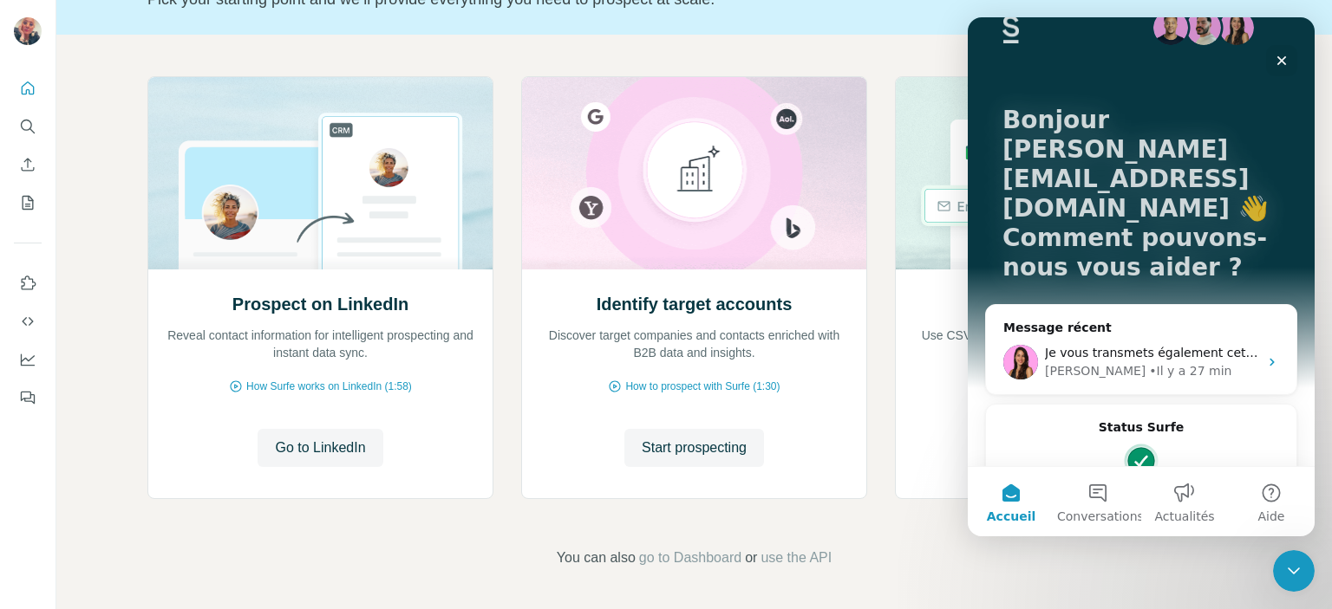
scroll to position [75, 0]
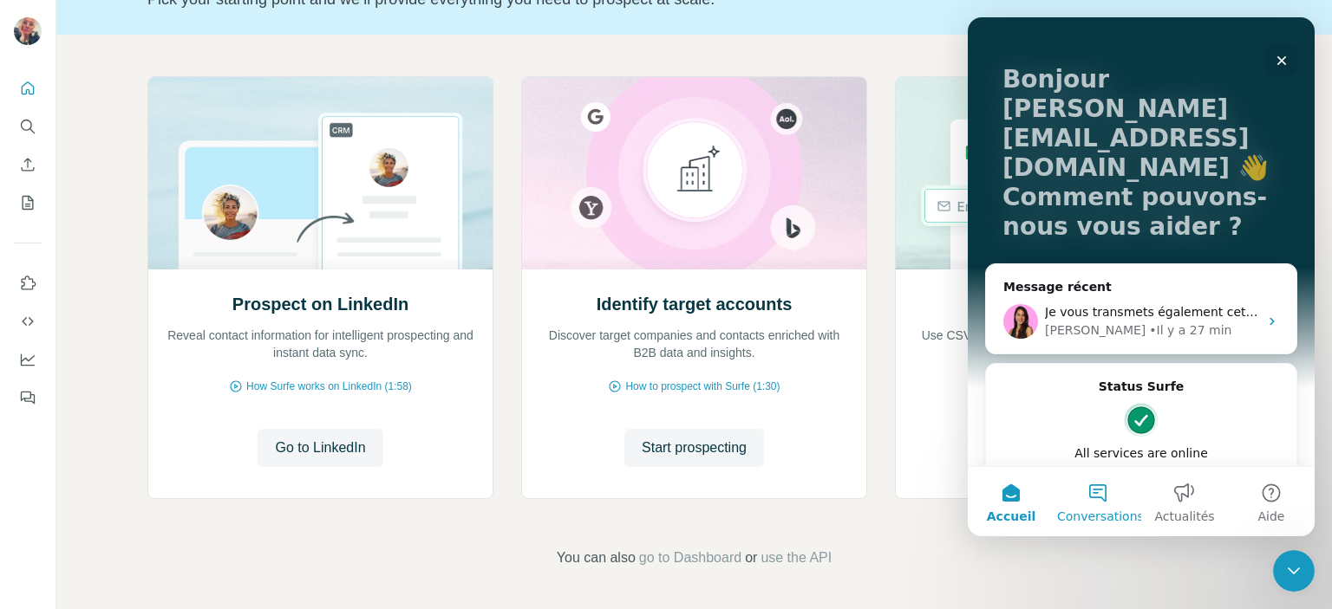
click at [1098, 493] on button "Conversations" at bounding box center [1097, 501] width 87 height 69
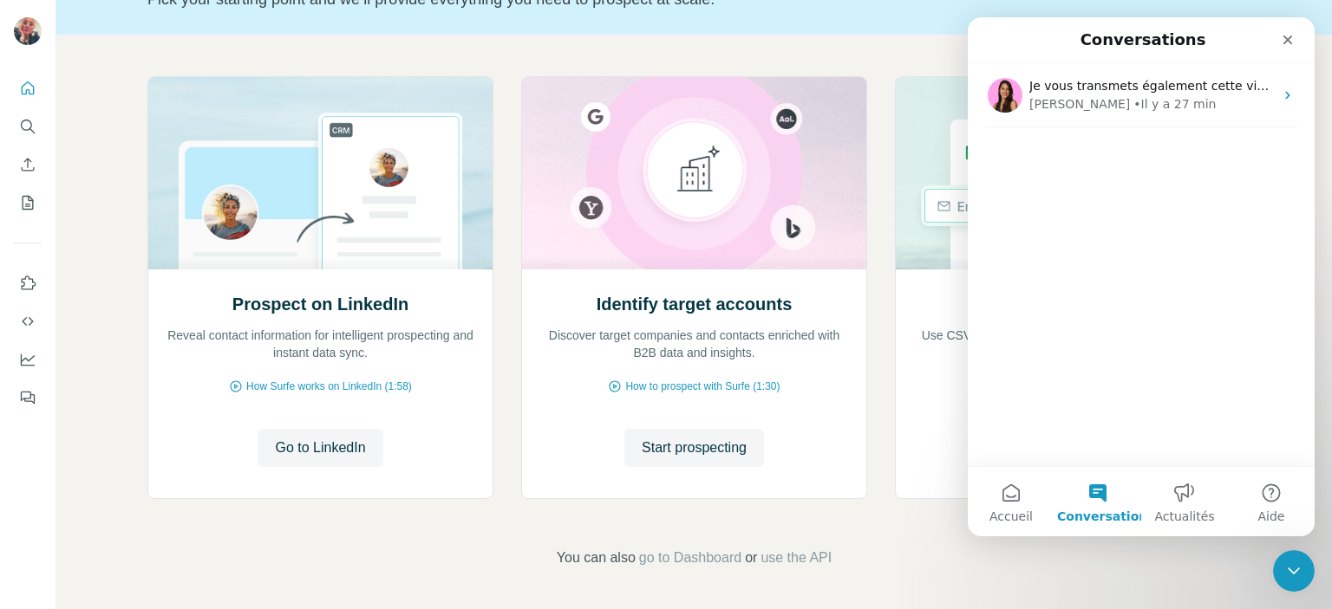
click at [1098, 497] on button "Conversations" at bounding box center [1097, 501] width 87 height 69
click at [1072, 156] on div "Je vous transmets également cette vidéo avec les étapes de reconnection. Auréli…" at bounding box center [1140, 264] width 347 height 403
click at [1099, 432] on div "Je vous transmets également cette vidéo avec les étapes de reconnection. Auréli…" at bounding box center [1140, 264] width 347 height 403
click at [1096, 491] on button "Conversations" at bounding box center [1097, 501] width 87 height 69
click at [1286, 40] on icon "Fermer" at bounding box center [1287, 40] width 14 height 14
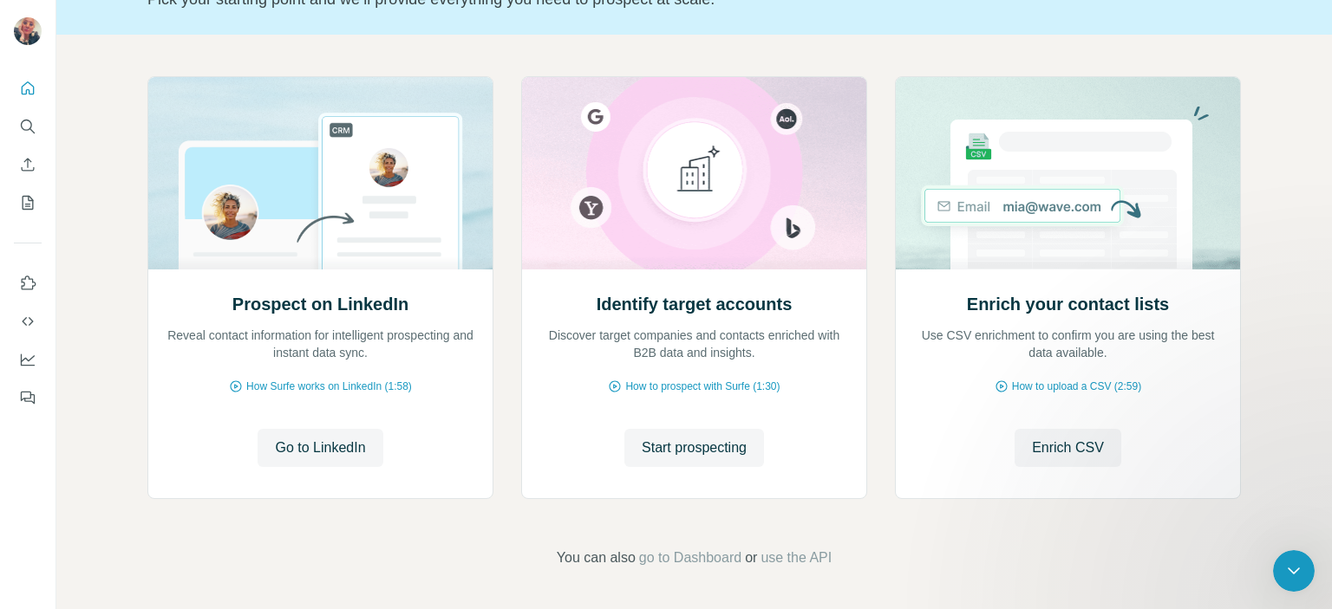
scroll to position [0, 0]
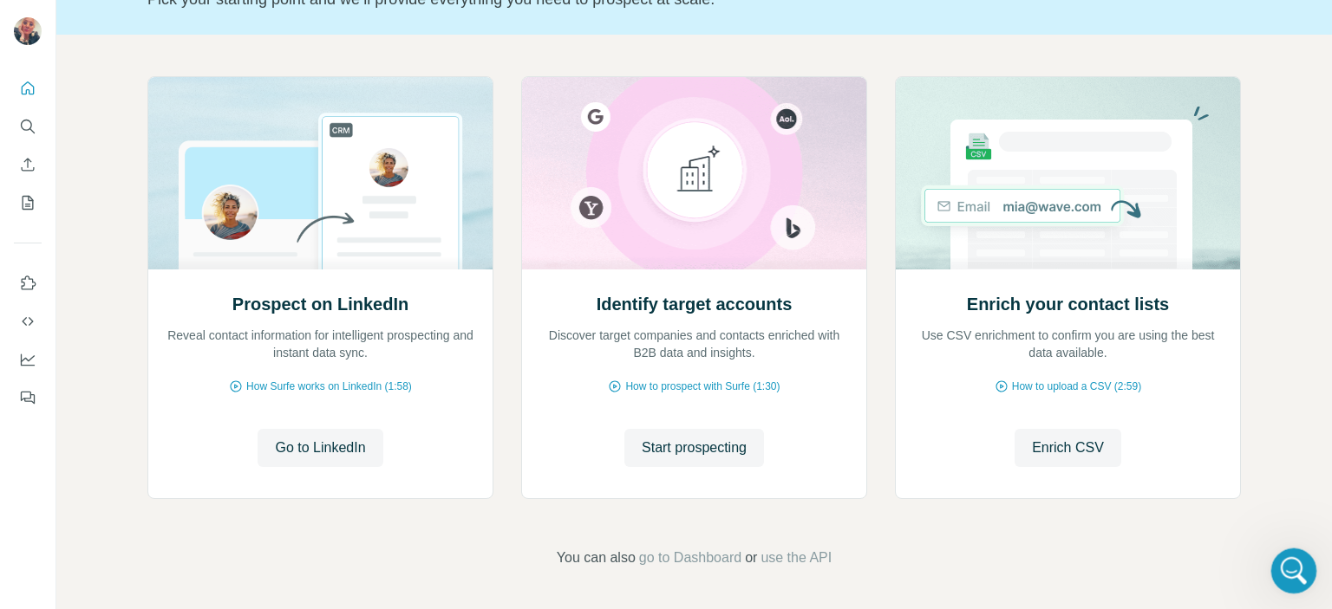
click at [1294, 565] on icon "Ouvrir le Messenger Intercom" at bounding box center [1291, 569] width 29 height 29
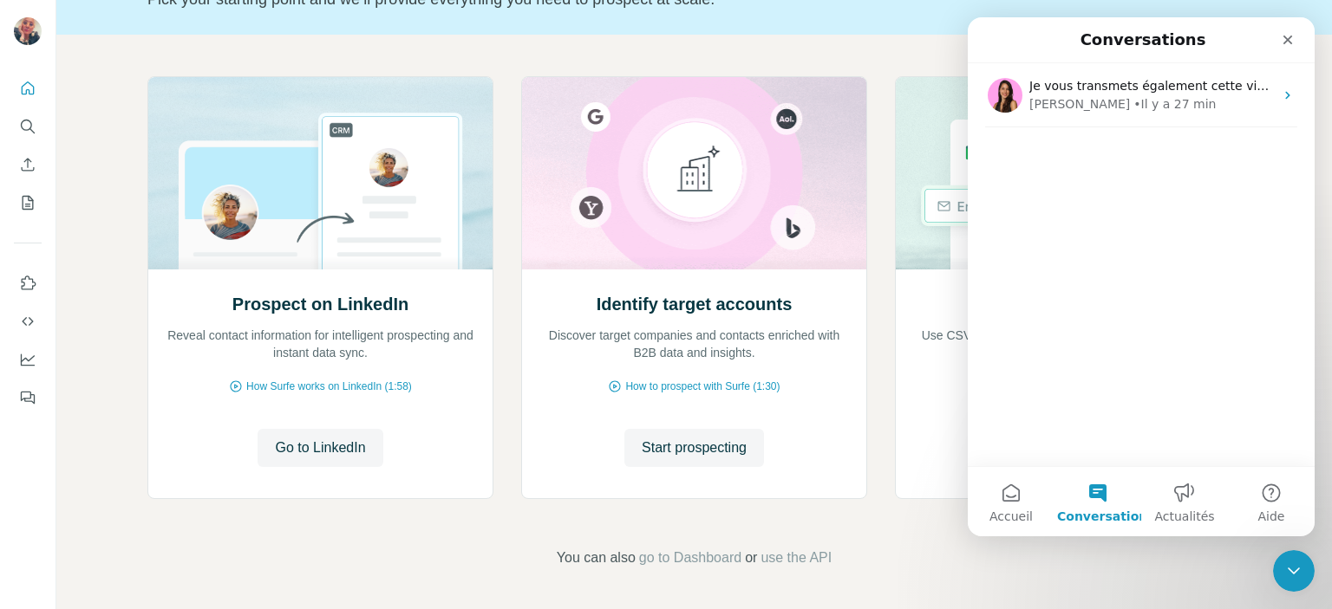
click at [1099, 492] on button "Conversations" at bounding box center [1097, 501] width 87 height 69
click at [1040, 147] on div "Je vous transmets également cette vidéo avec les étapes de reconnection. Auréli…" at bounding box center [1140, 264] width 347 height 403
drag, startPoint x: 1045, startPoint y: 280, endPoint x: 1103, endPoint y: 148, distance: 143.7
click at [1047, 281] on div "Je vous transmets également cette vidéo avec les étapes de reconnection. Auréli…" at bounding box center [1140, 264] width 347 height 403
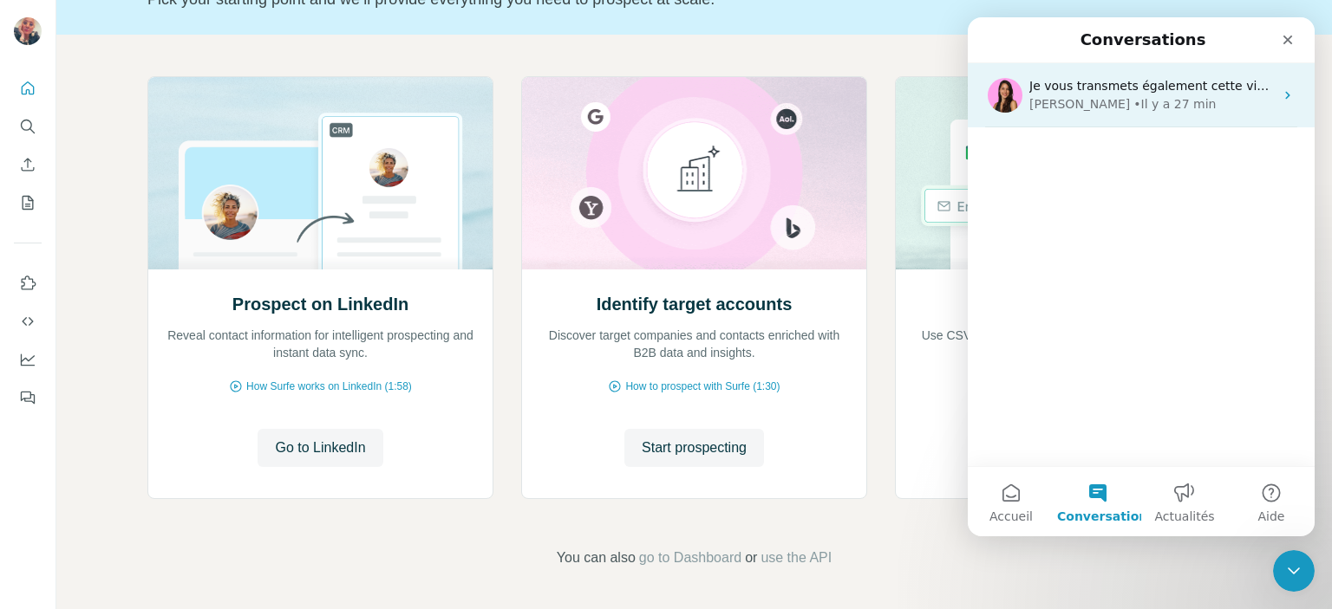
click at [1269, 94] on div "Je vous transmets également cette vidéo avec les étapes de reconnection. Auréli…" at bounding box center [1140, 95] width 347 height 64
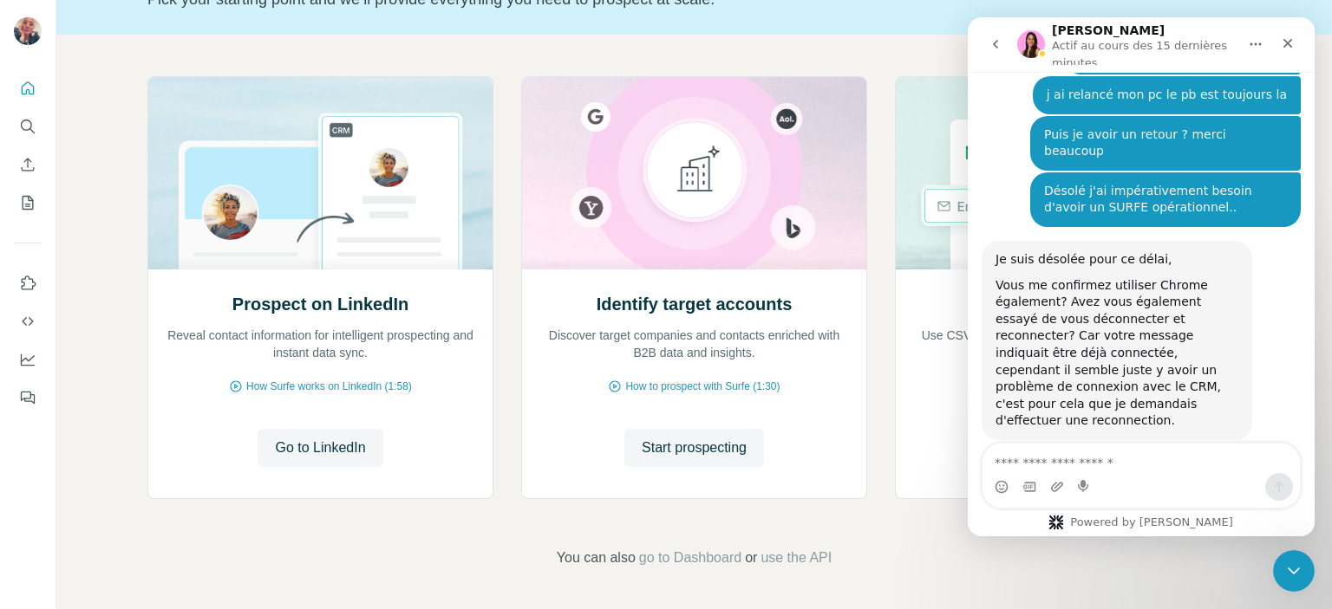
scroll to position [3232, 0]
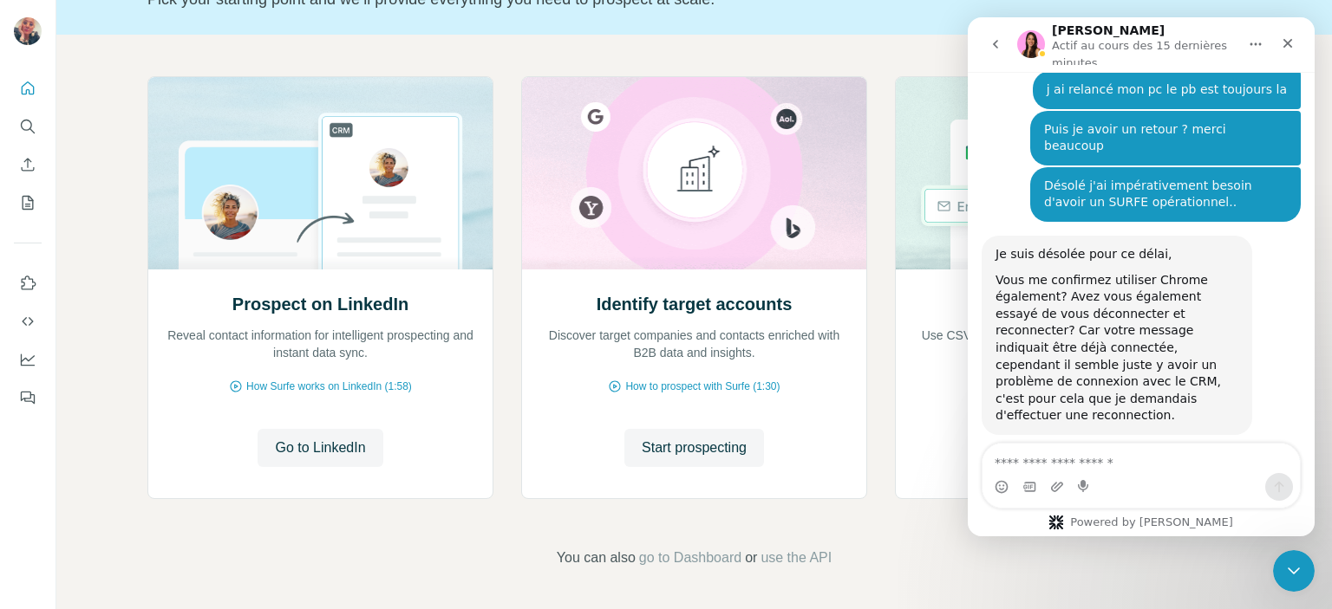
click at [996, 464] on textarea "Envoyer un message..." at bounding box center [1140, 458] width 317 height 29
type textarea "**********"
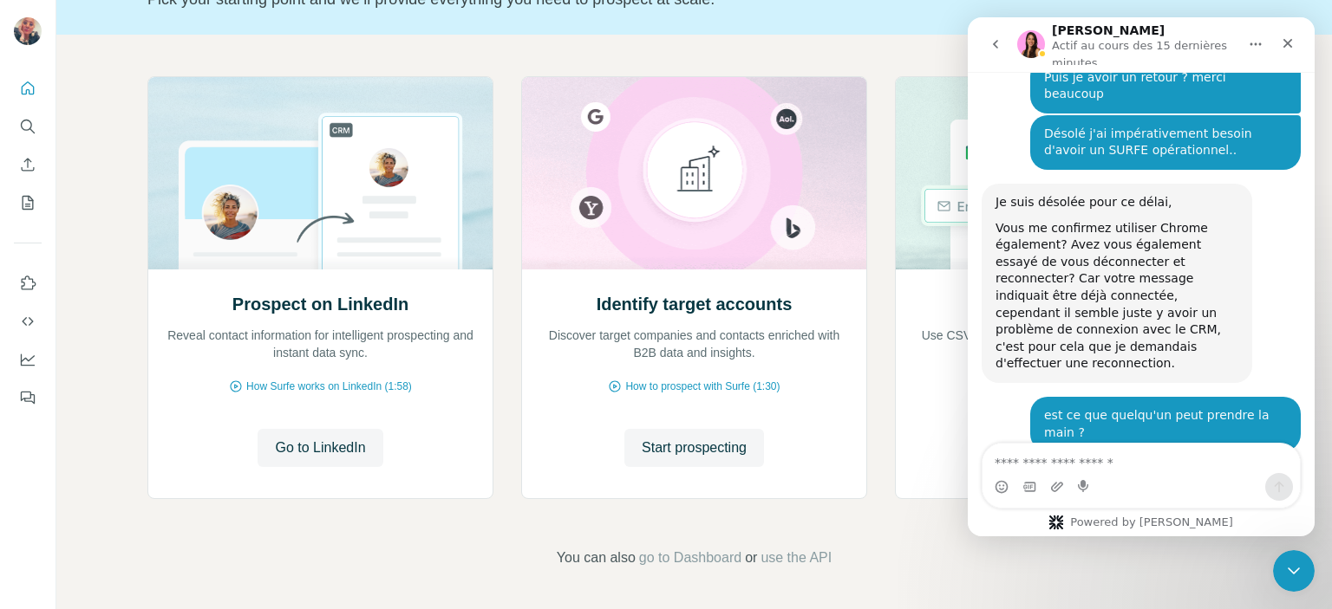
scroll to position [3284, 0]
click at [1286, 44] on icon "Fermer" at bounding box center [1288, 44] width 10 height 10
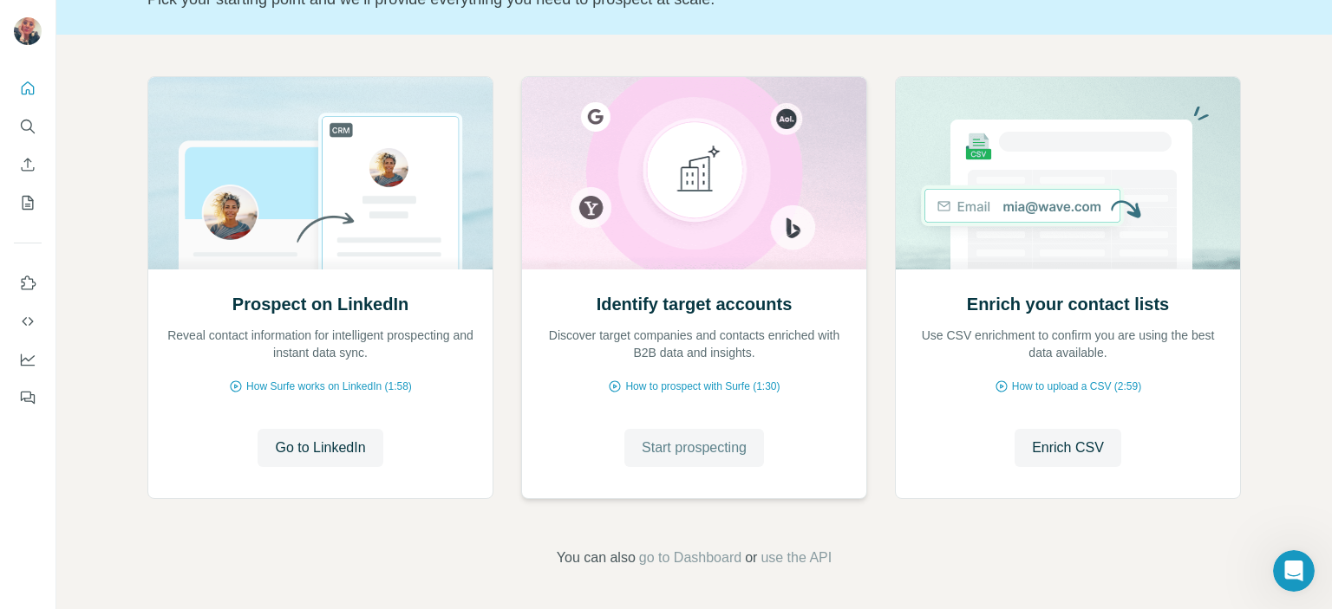
click at [700, 450] on span "Start prospecting" at bounding box center [694, 448] width 105 height 21
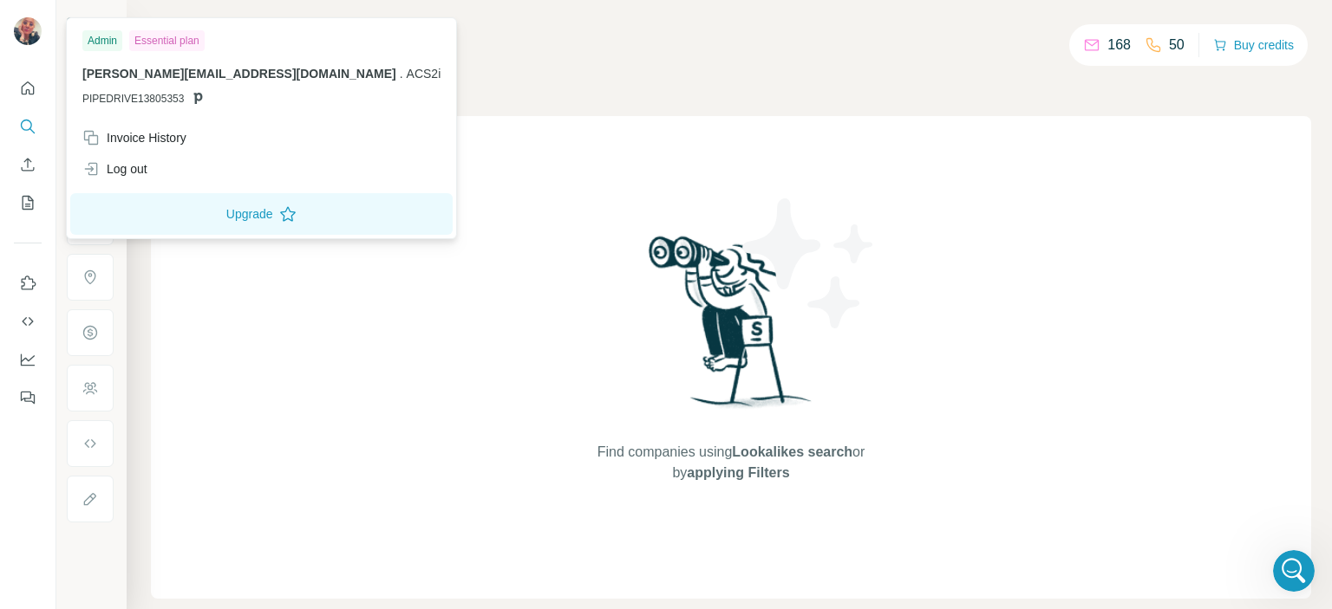
click at [26, 27] on img at bounding box center [28, 31] width 28 height 28
click at [1291, 565] on icon "Ouvrir le Messenger Intercom" at bounding box center [1291, 569] width 29 height 29
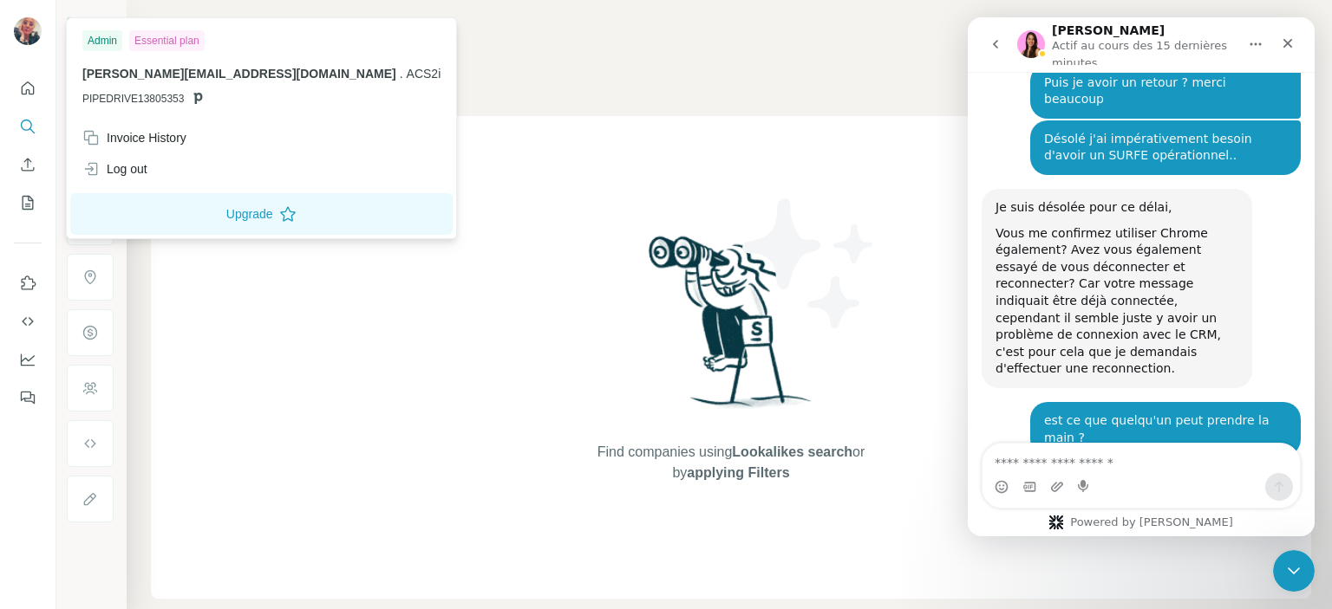
scroll to position [3284, 0]
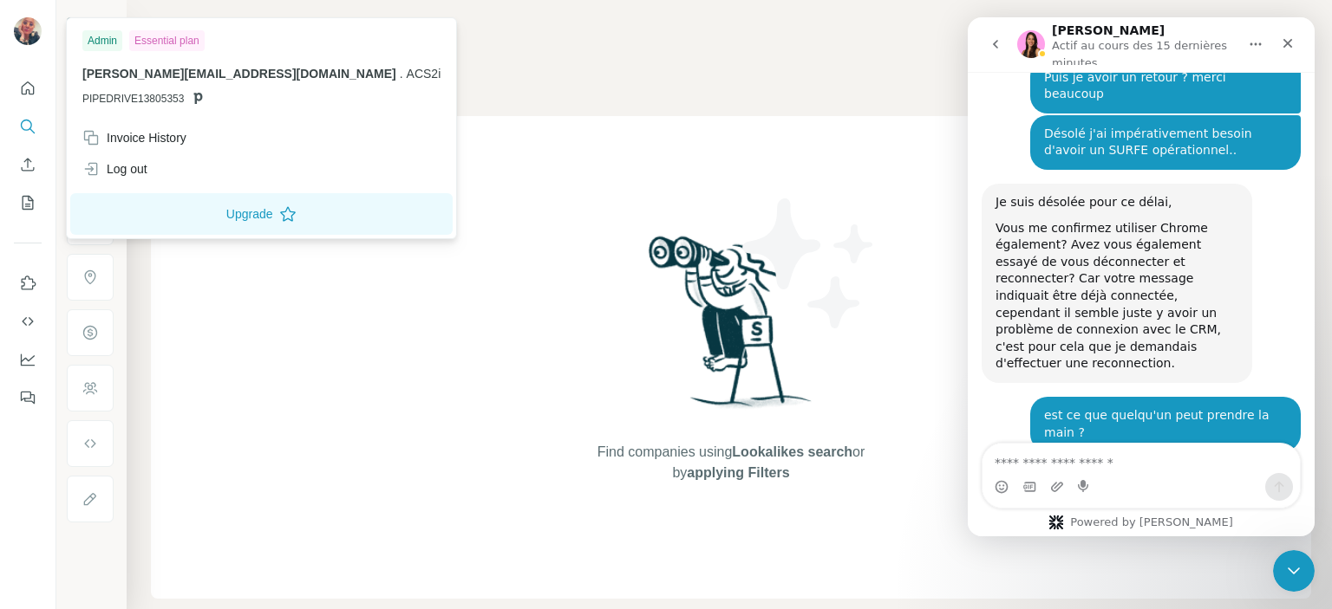
click at [994, 460] on textarea "Envoyer un message..." at bounding box center [1140, 458] width 317 height 29
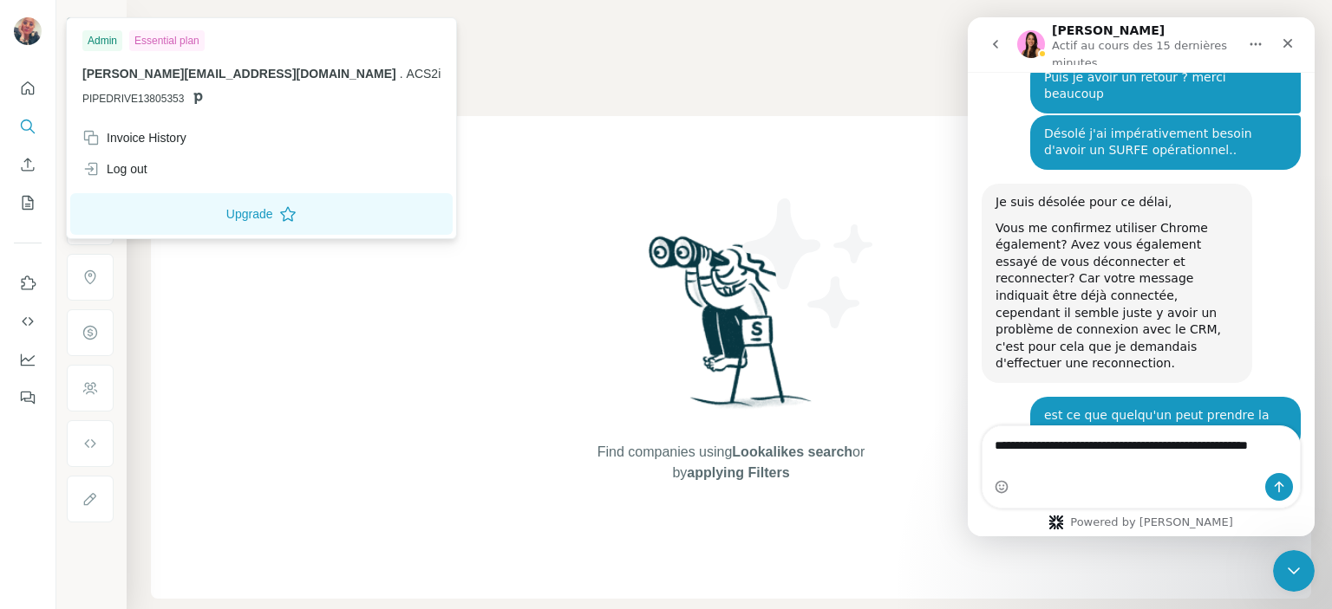
scroll to position [3301, 0]
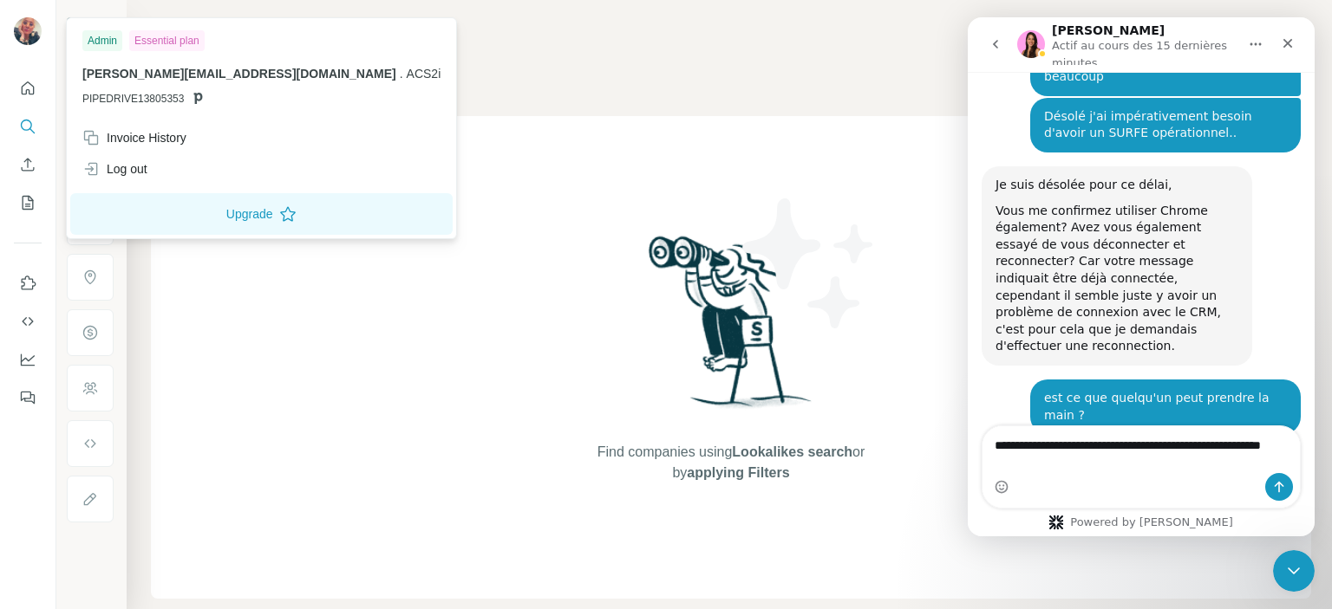
type textarea "**********"
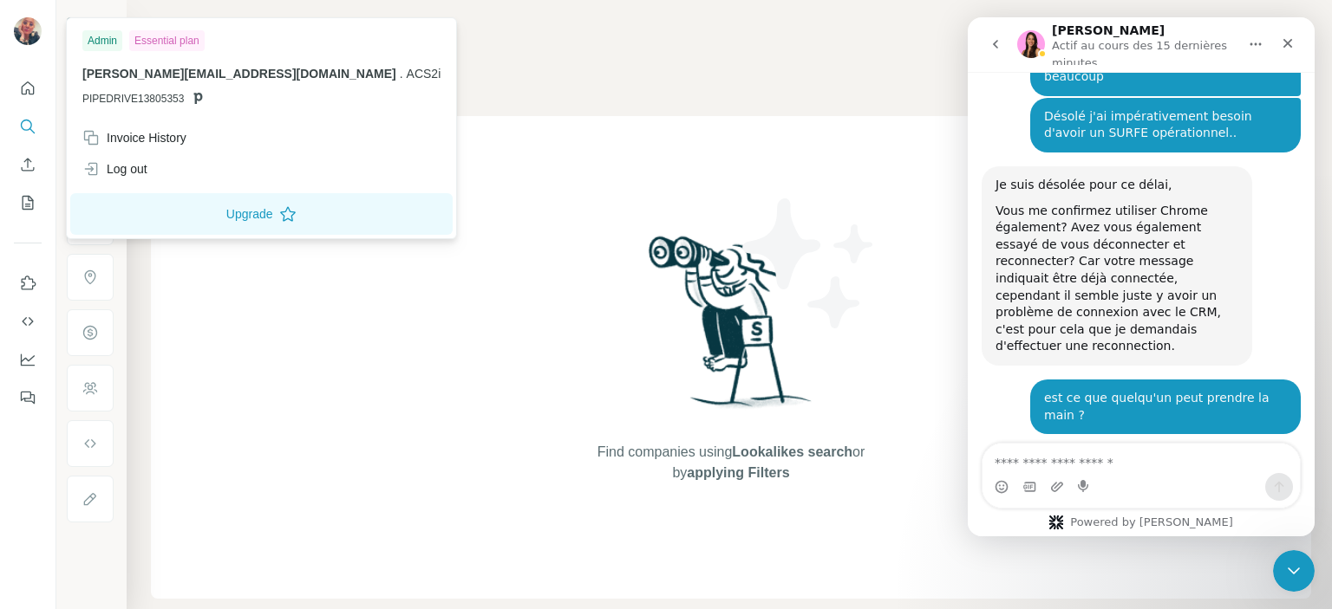
scroll to position [3340, 0]
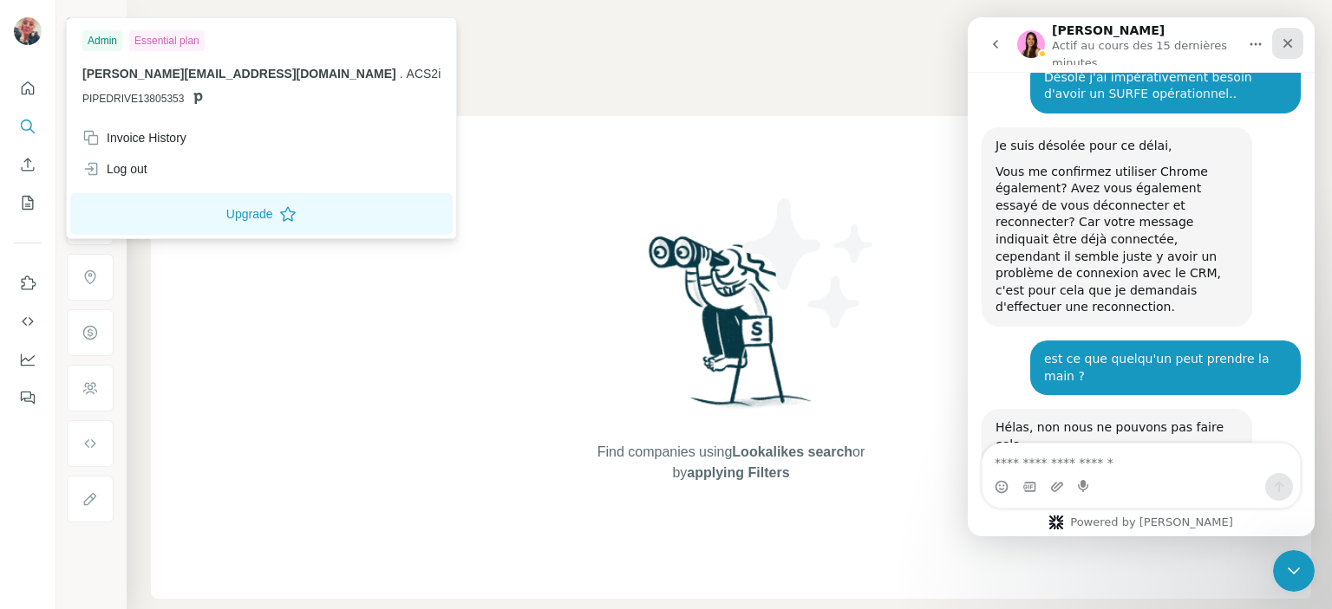
click at [1284, 42] on icon "Fermer" at bounding box center [1287, 43] width 14 height 14
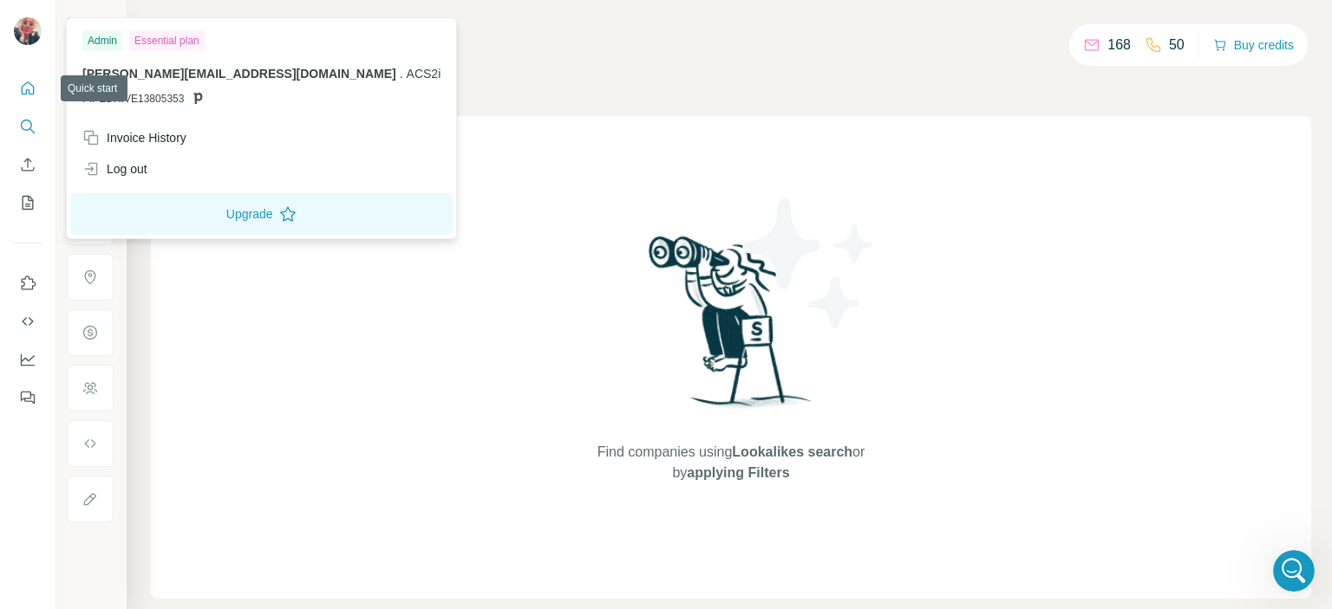
click at [25, 89] on icon "Quick start" at bounding box center [27, 88] width 17 height 17
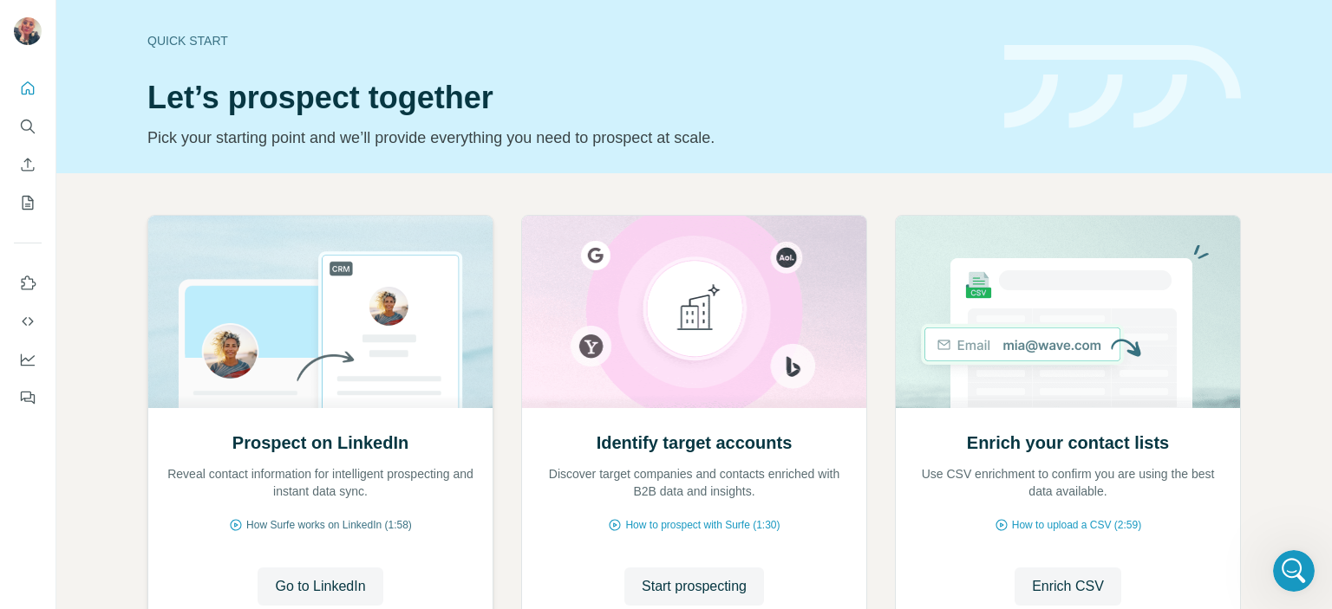
click at [361, 523] on span "How Surfe works on LinkedIn (1:58)" at bounding box center [329, 526] width 166 height 16
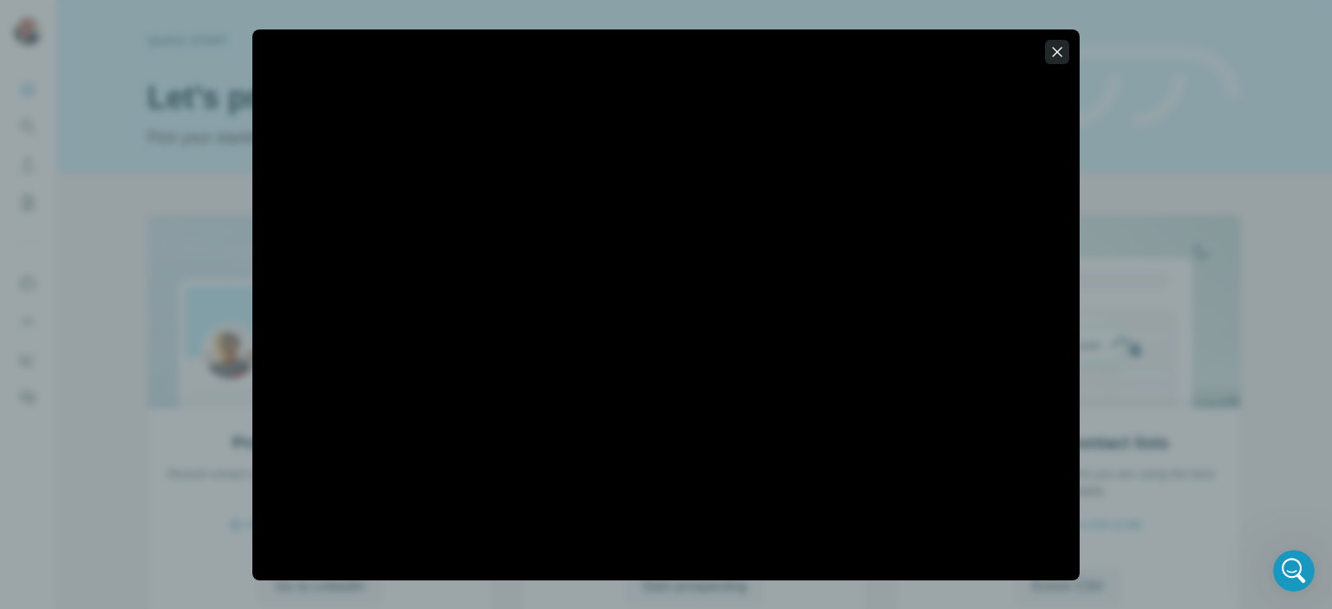
click at [1057, 53] on icon "button" at bounding box center [1056, 51] width 17 height 17
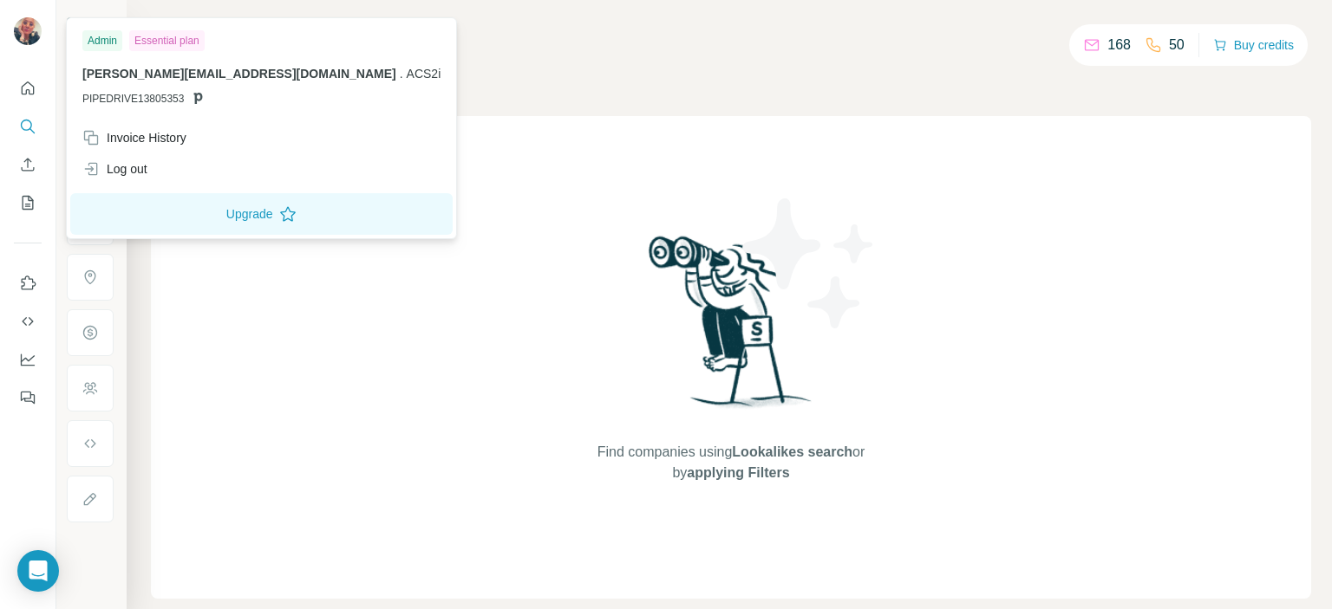
click at [26, 29] on img at bounding box center [28, 31] width 28 height 28
